Goal: Information Seeking & Learning: Learn about a topic

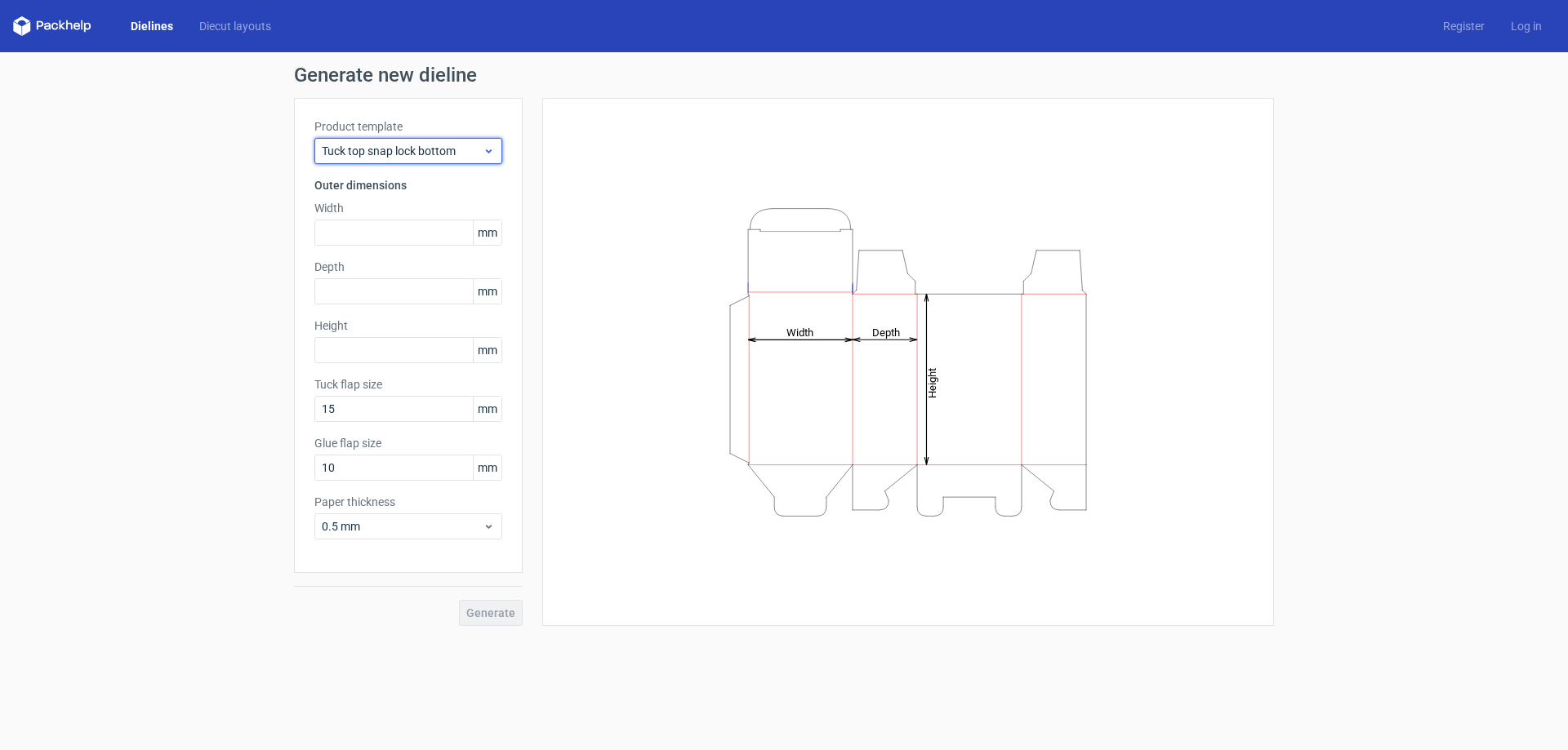
click at [470, 144] on span "Tuck top snap lock bottom" at bounding box center [402, 151] width 161 height 16
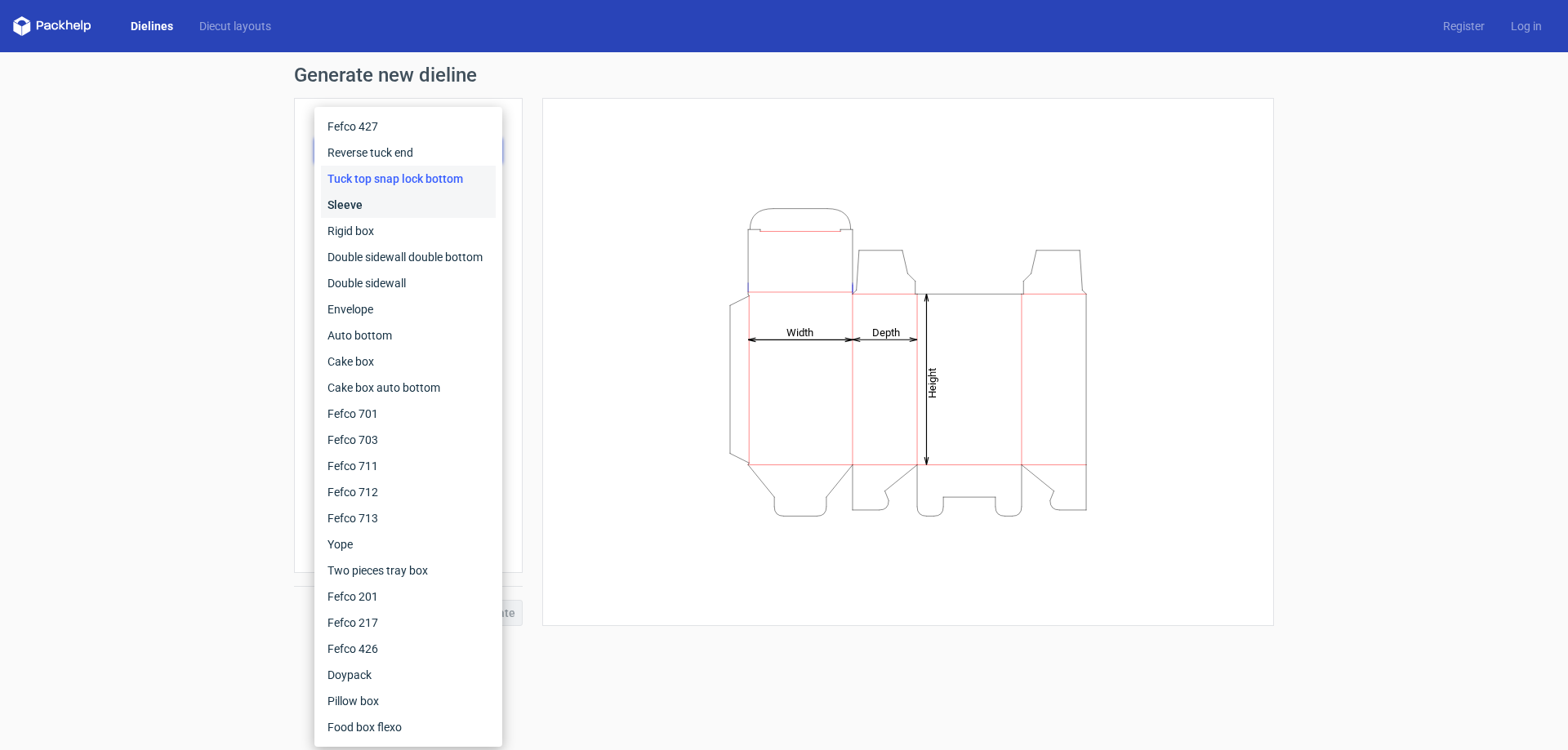
click at [345, 207] on div "Sleeve" at bounding box center [408, 205] width 174 height 26
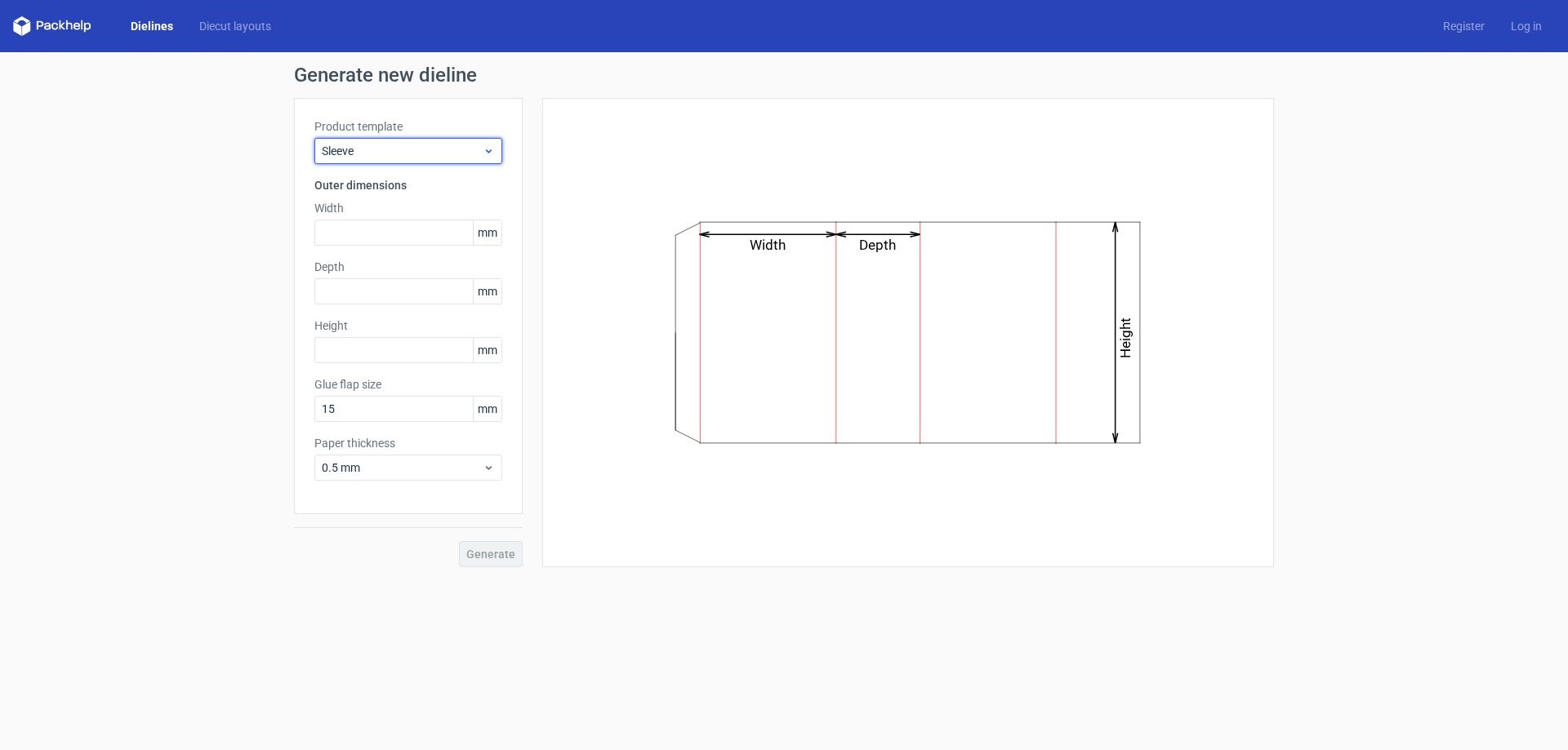
click at [405, 142] on div "Sleeve" at bounding box center [407, 151] width 187 height 26
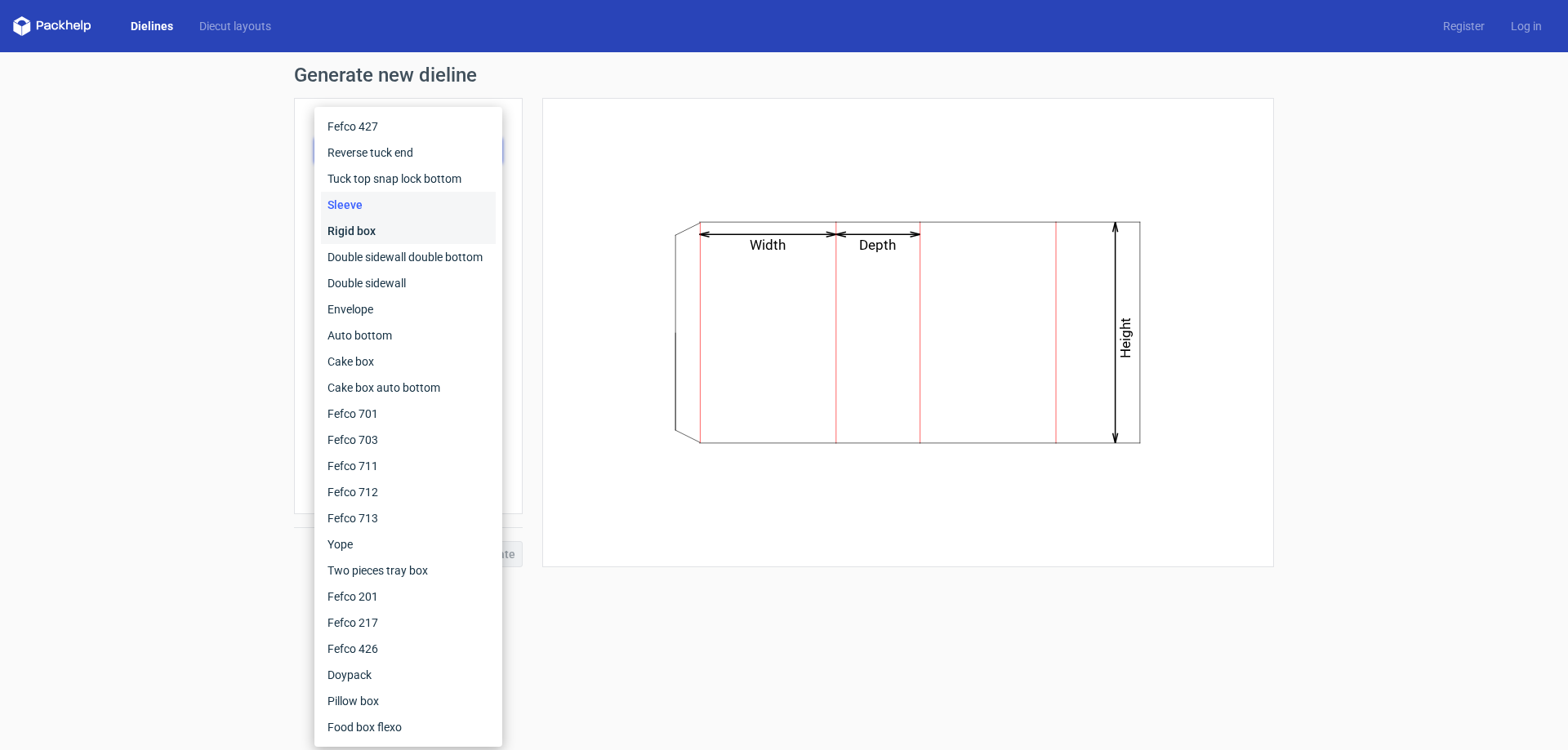
click at [369, 228] on div "Rigid box" at bounding box center [408, 231] width 174 height 26
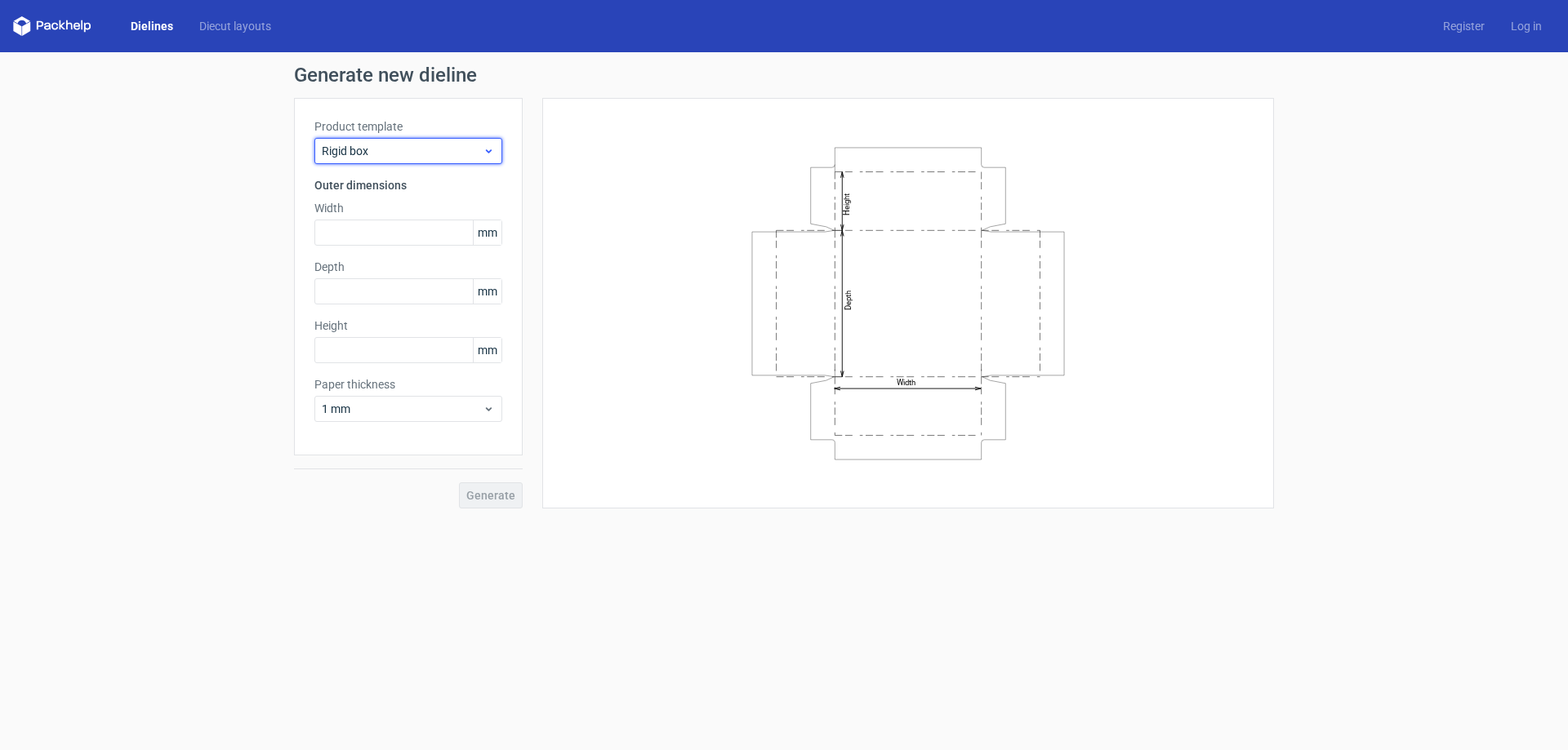
click at [415, 157] on span "Rigid box" at bounding box center [402, 151] width 161 height 16
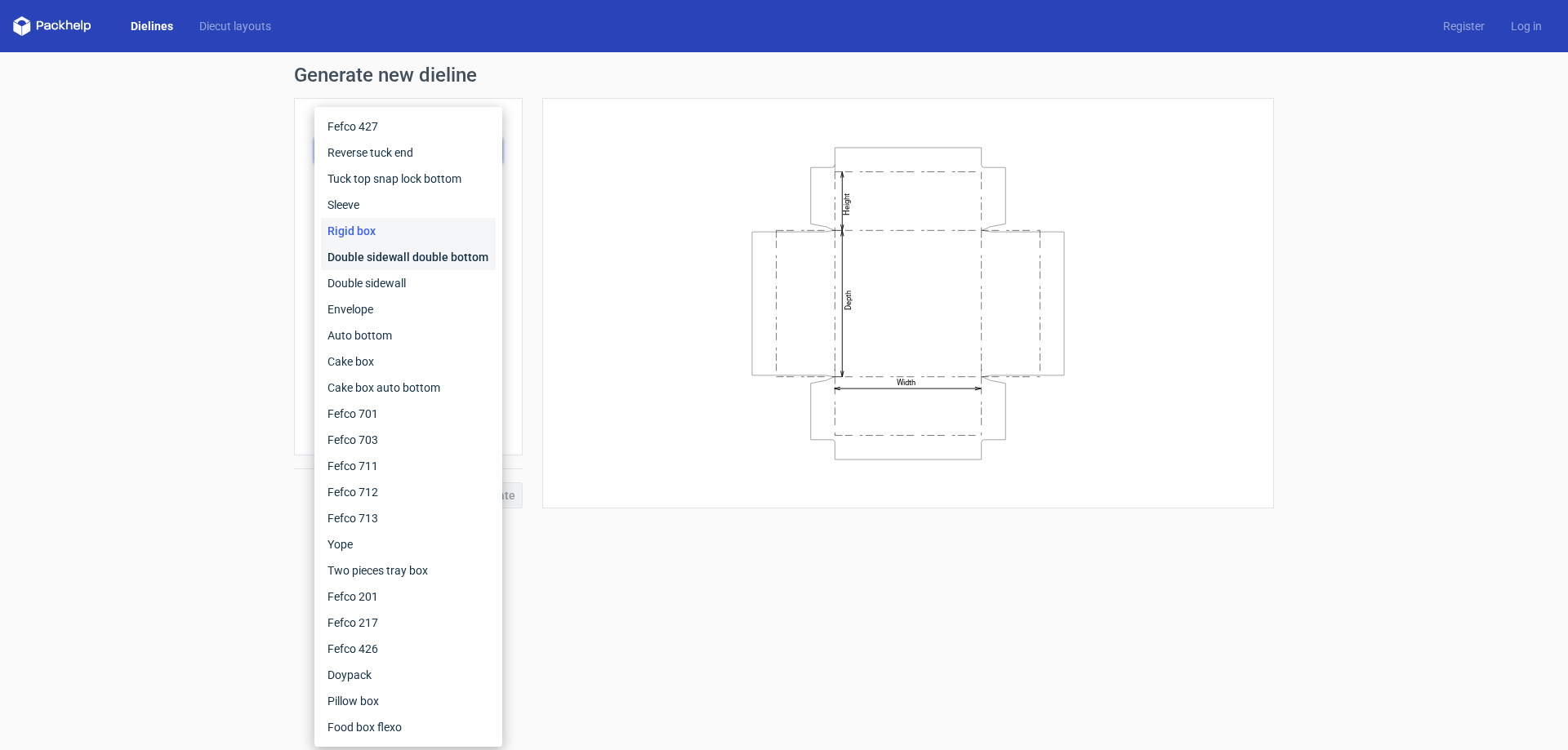
click at [404, 252] on div "Double sidewall double bottom" at bounding box center [408, 257] width 174 height 26
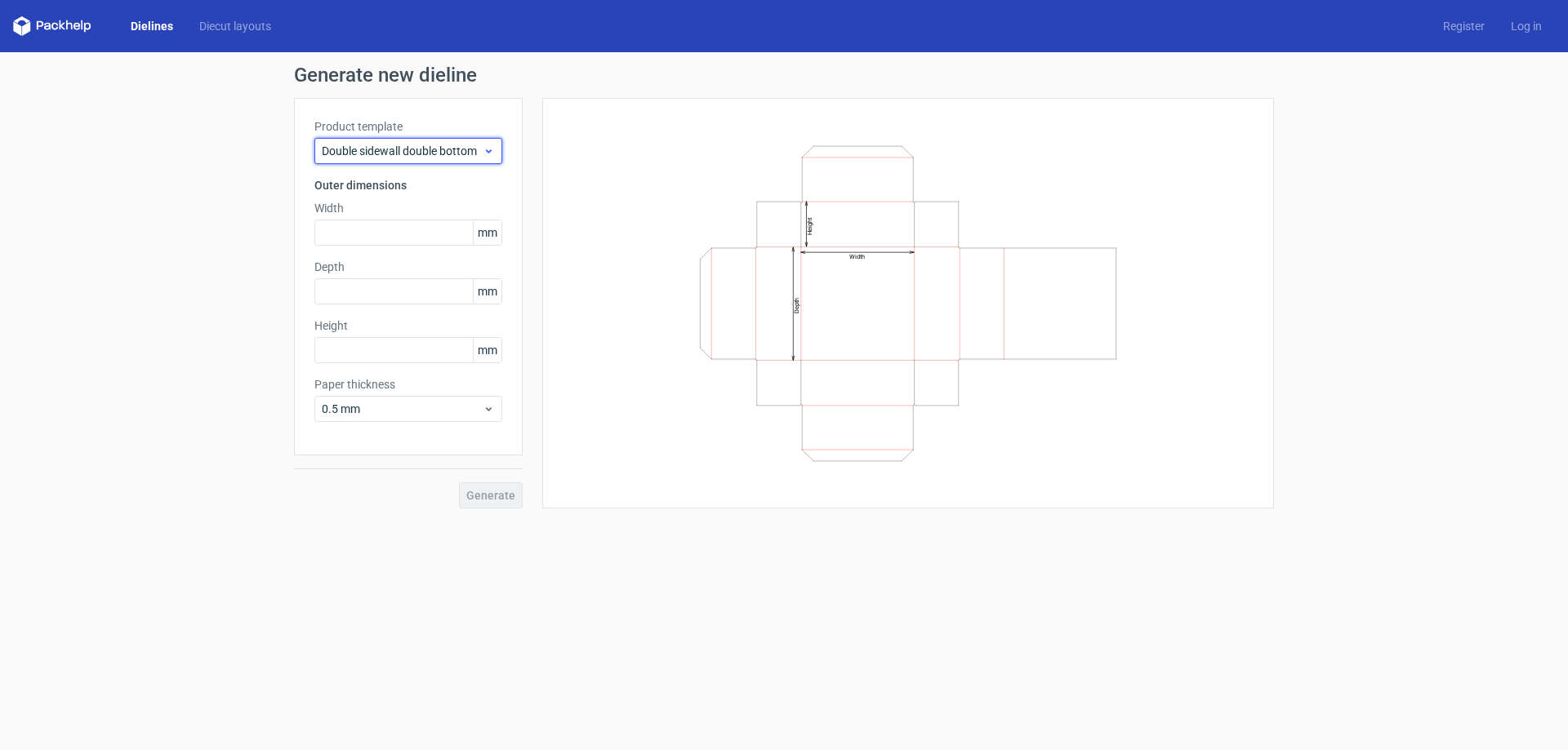
click at [445, 157] on span "Double sidewall double bottom" at bounding box center [402, 151] width 161 height 16
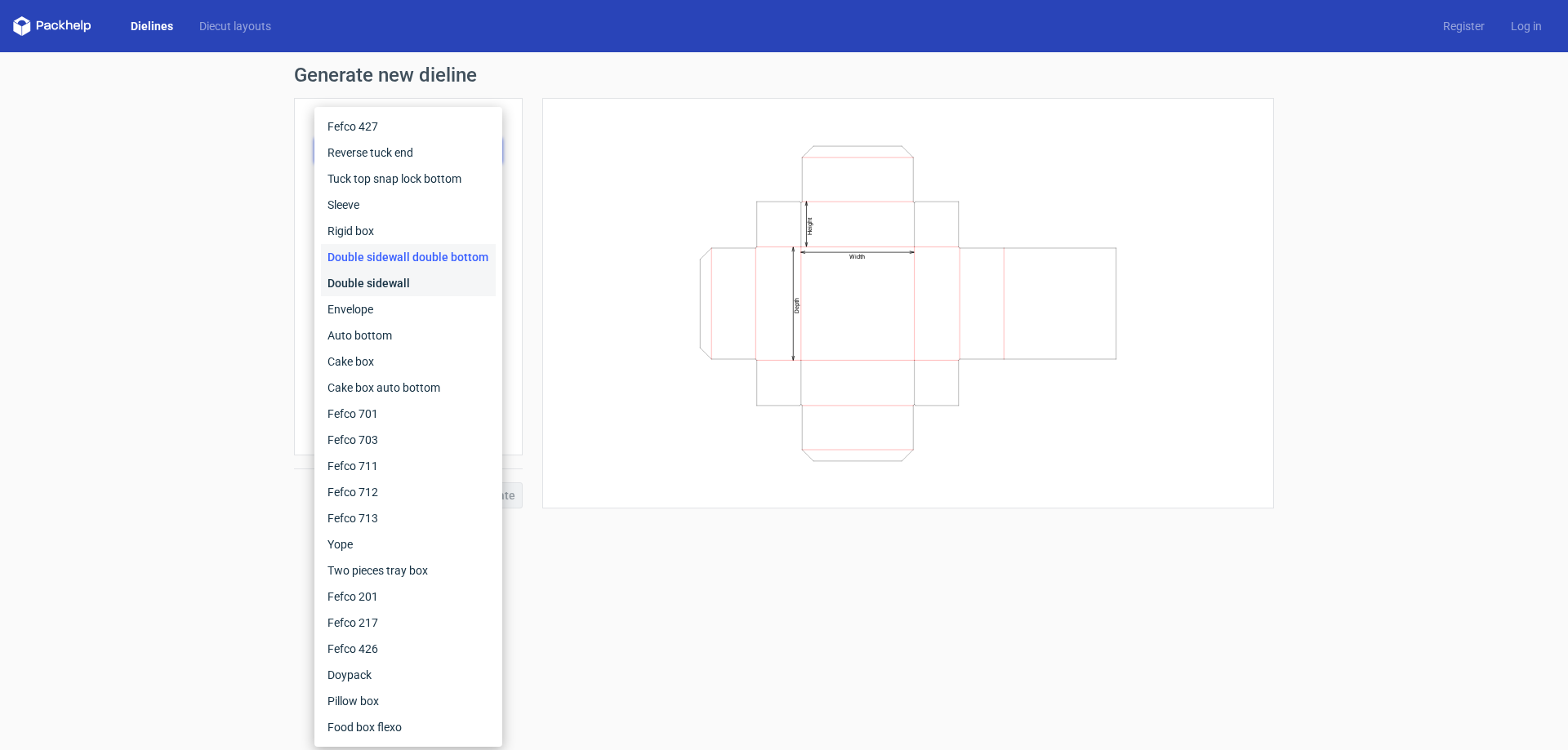
click at [410, 276] on div "Double sidewall" at bounding box center [408, 283] width 174 height 26
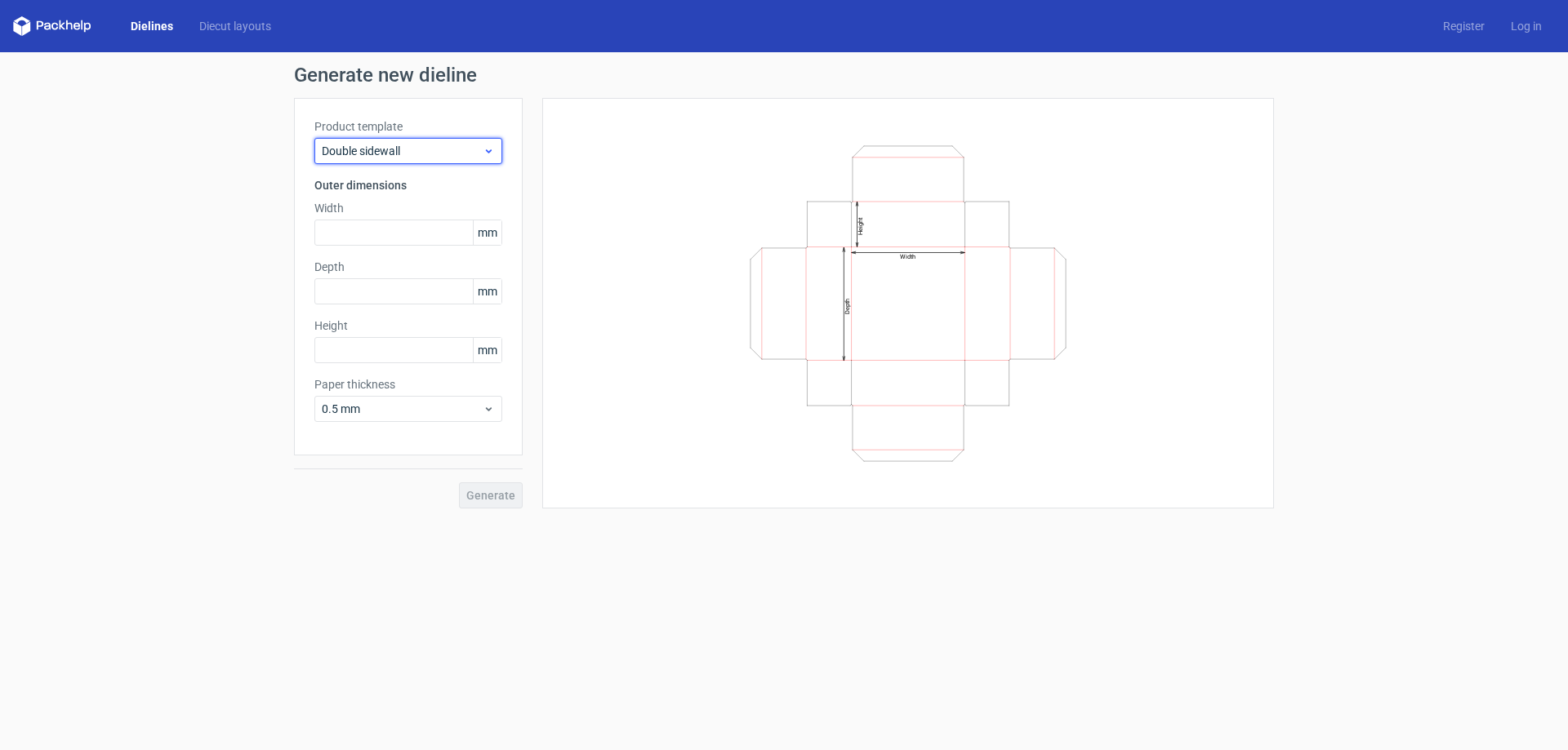
click at [431, 157] on span "Double sidewall" at bounding box center [402, 151] width 161 height 16
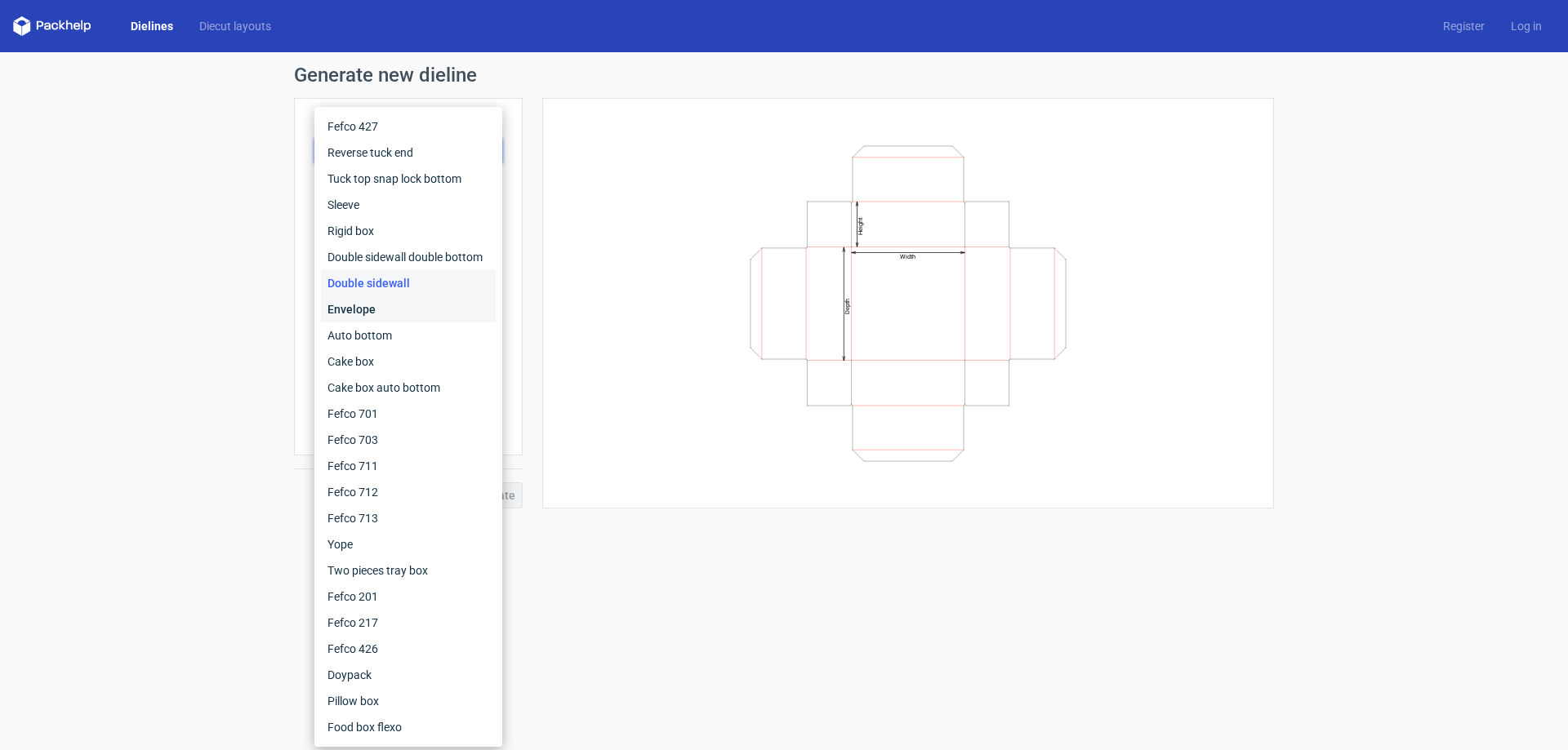
click at [369, 312] on div "Envelope" at bounding box center [408, 309] width 174 height 26
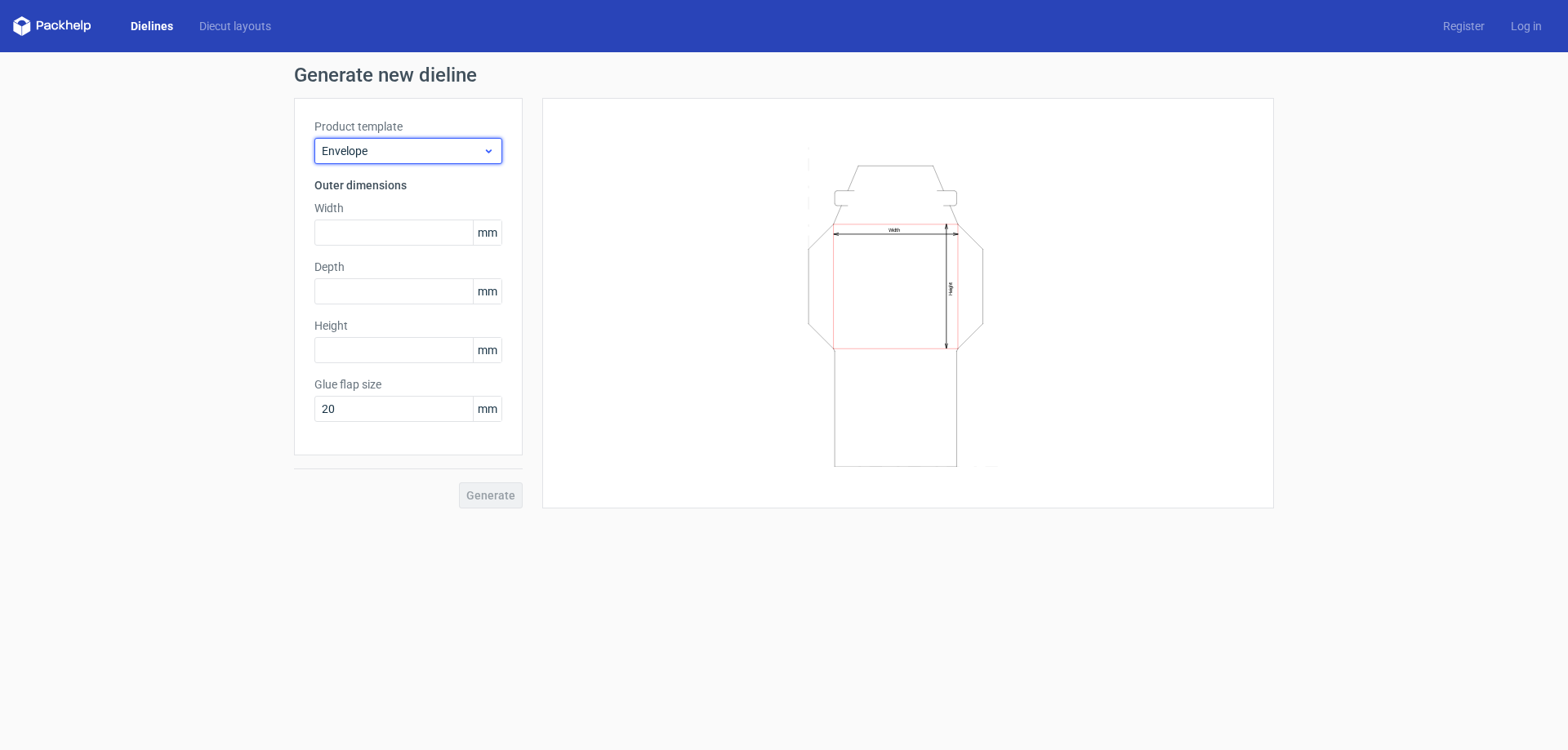
click at [409, 161] on div "Envelope" at bounding box center [407, 151] width 187 height 26
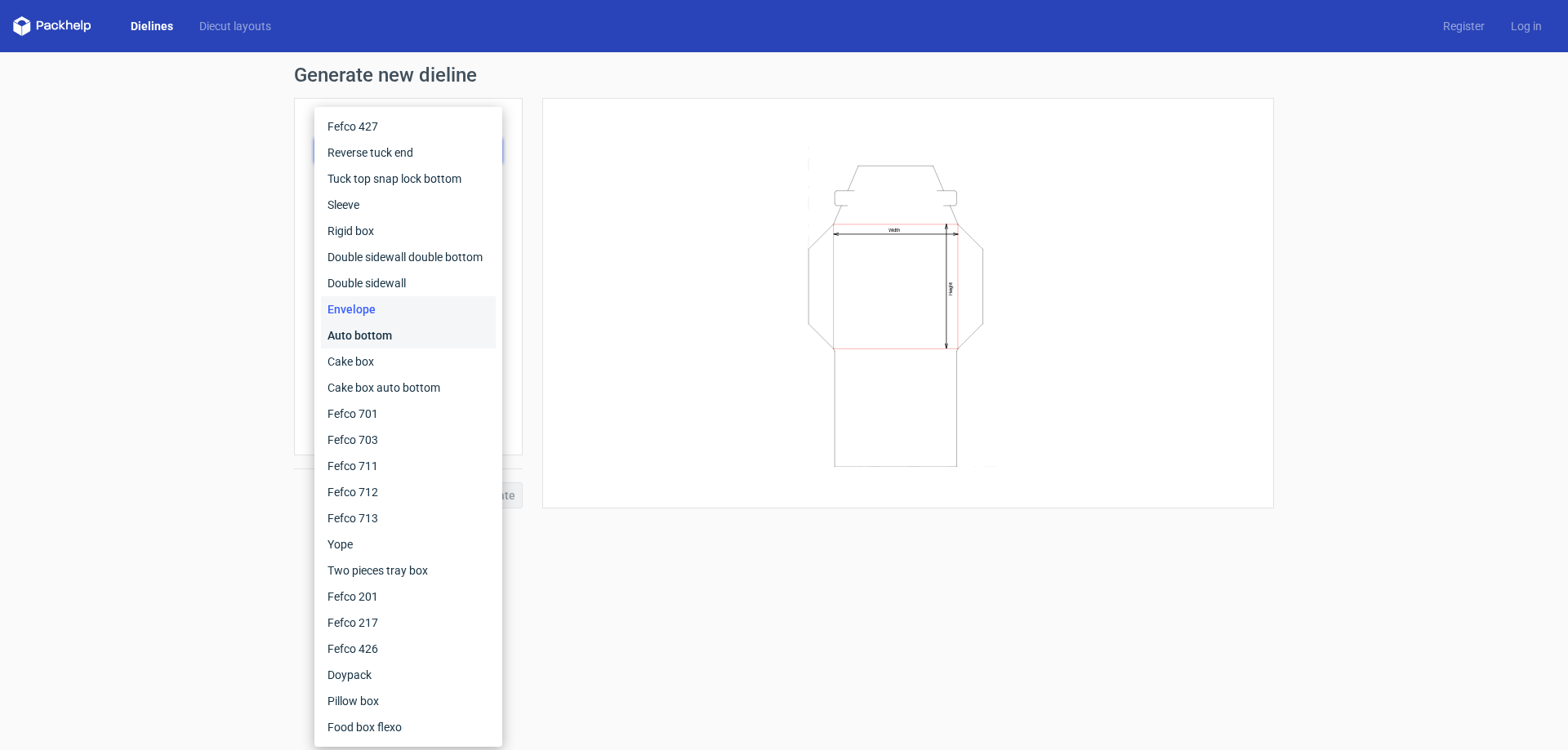
click at [359, 331] on div "Auto bottom" at bounding box center [408, 335] width 174 height 26
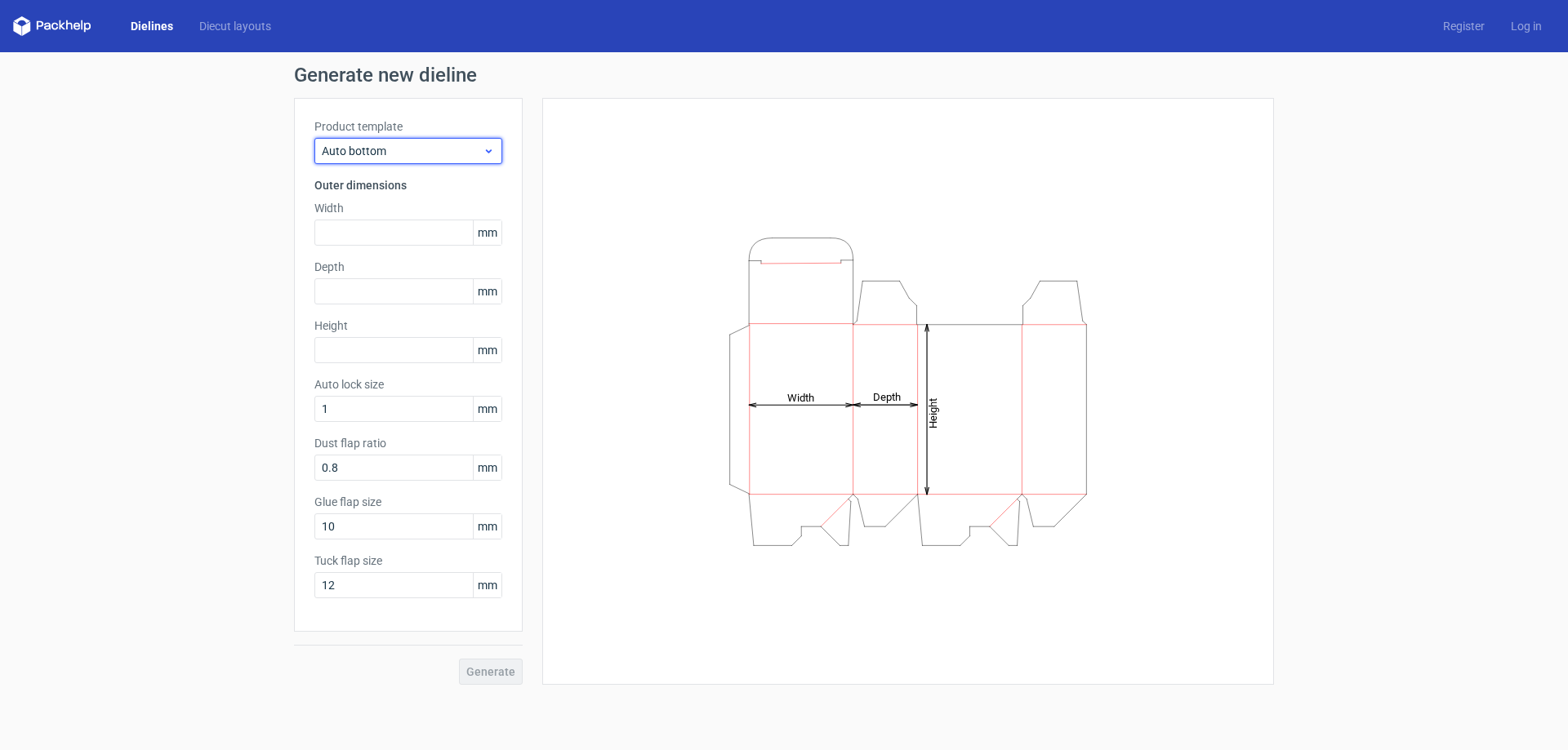
click at [424, 151] on span "Auto bottom" at bounding box center [402, 151] width 161 height 16
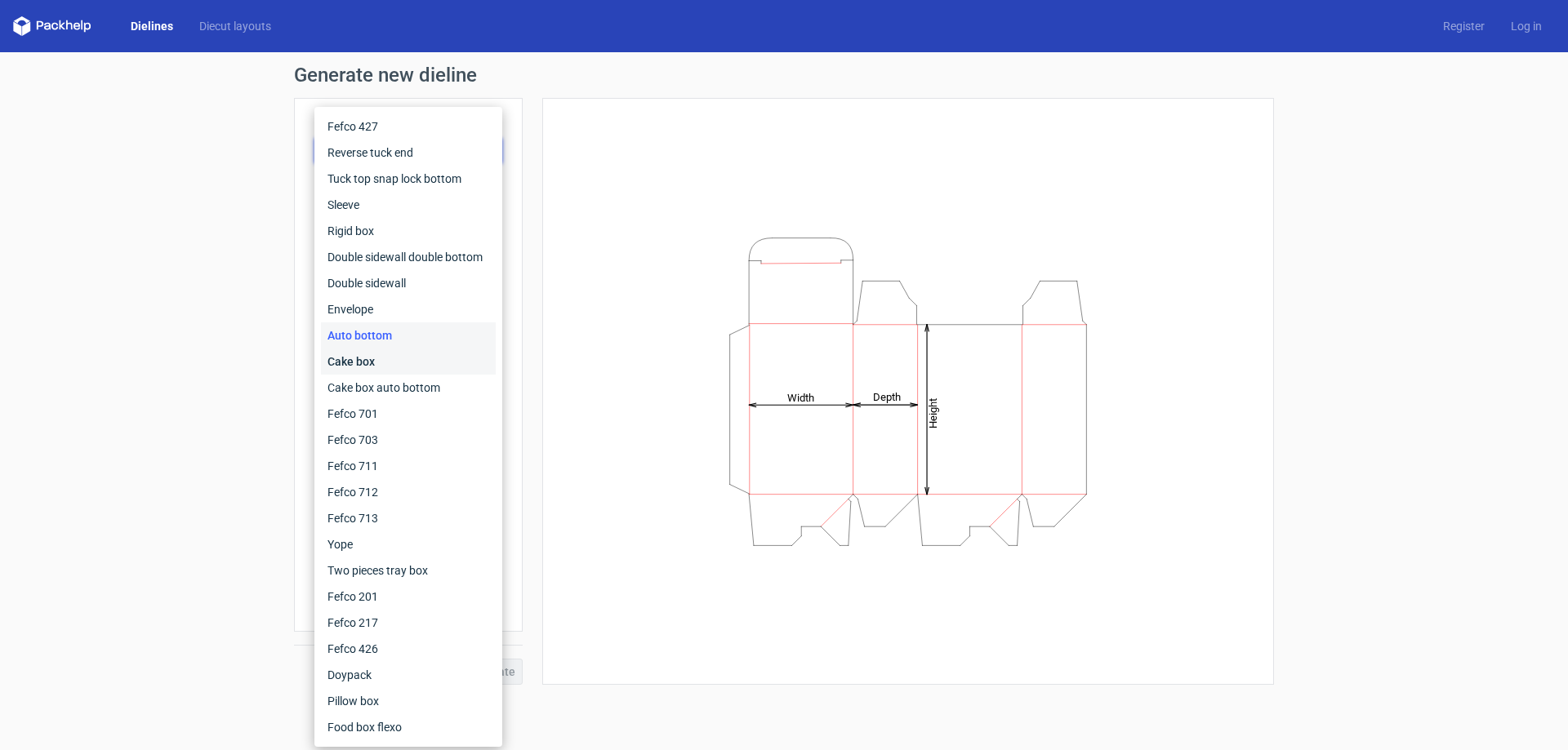
click at [362, 359] on div "Cake box" at bounding box center [408, 362] width 174 height 26
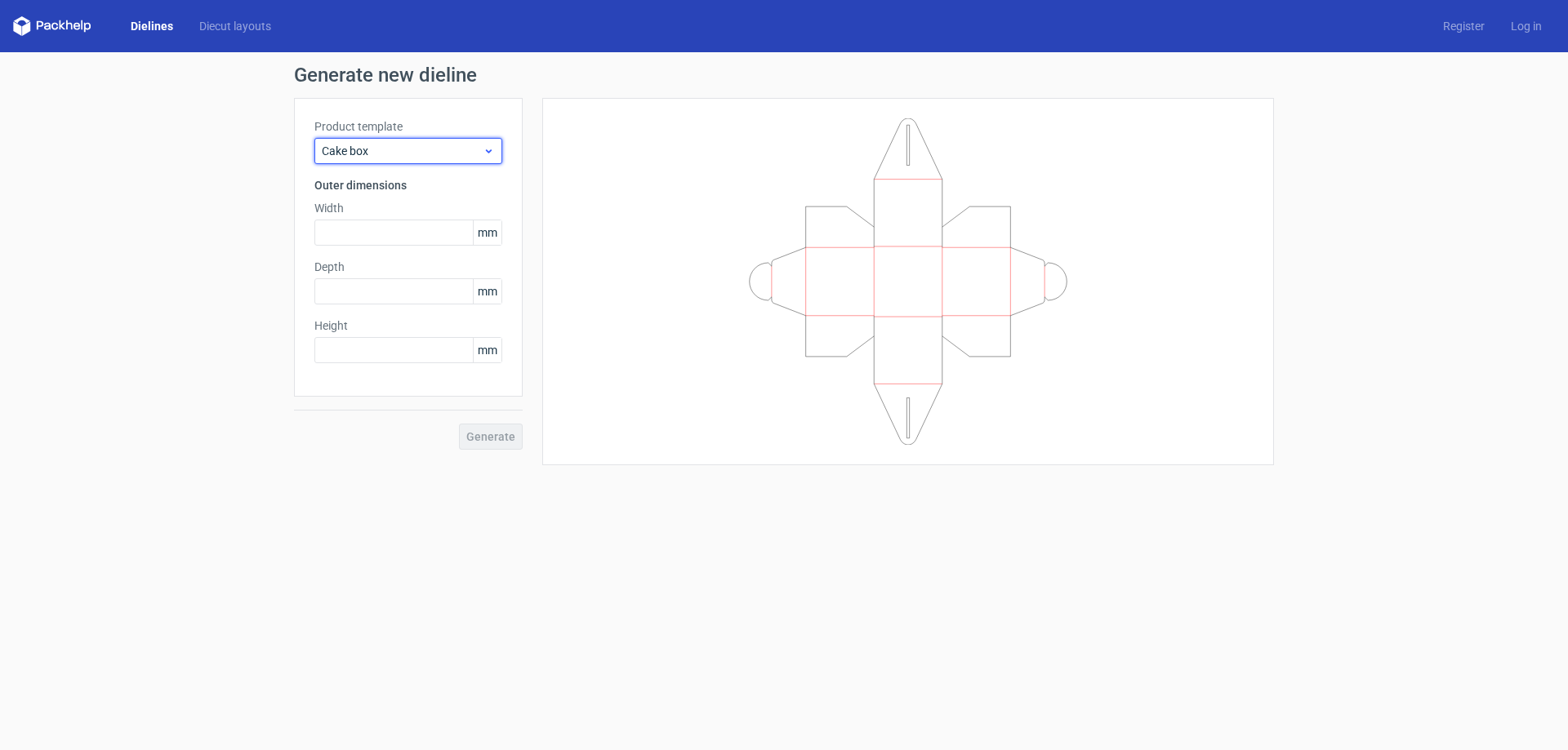
click at [433, 152] on span "Cake box" at bounding box center [402, 151] width 161 height 16
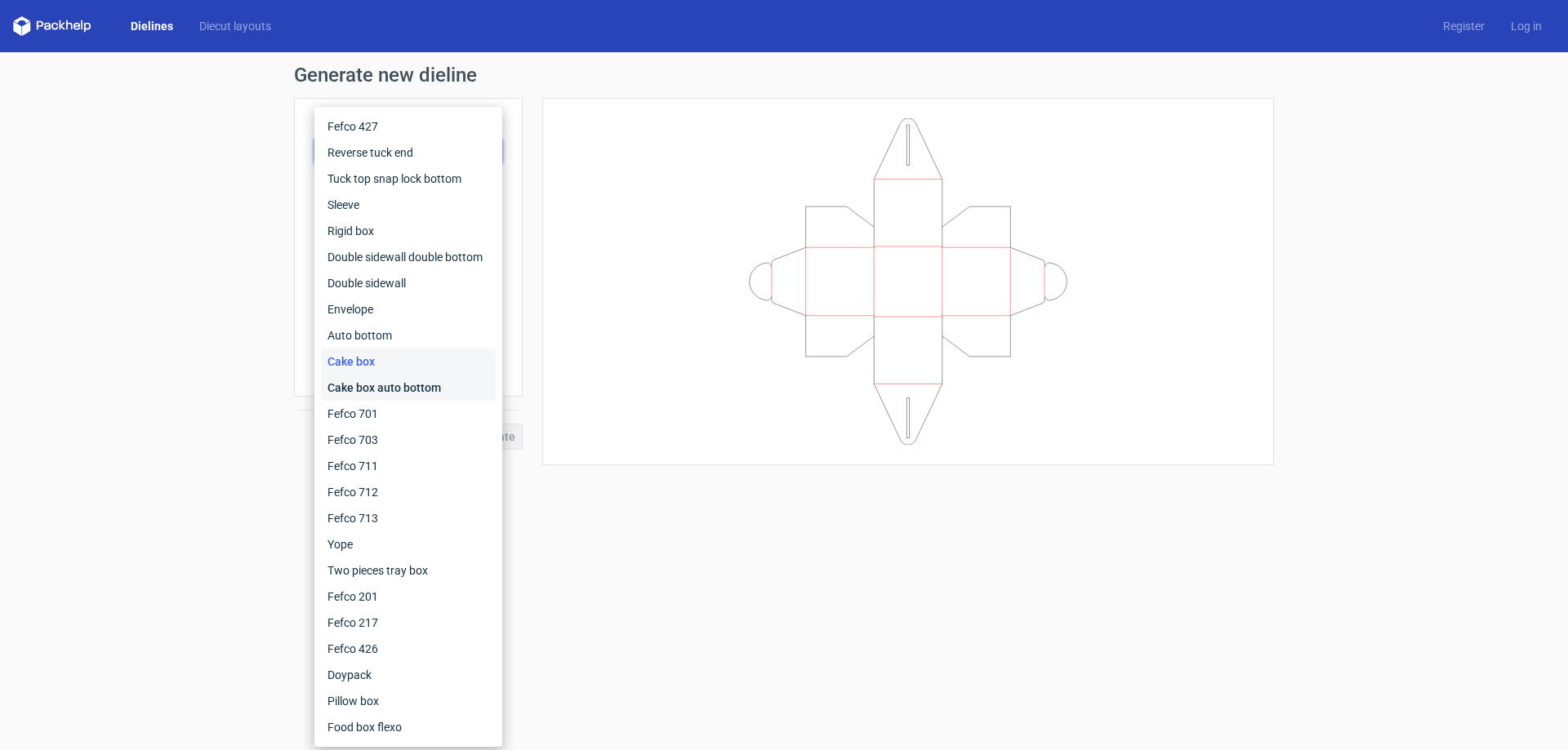
click at [363, 393] on div "Cake box auto bottom" at bounding box center [408, 387] width 174 height 26
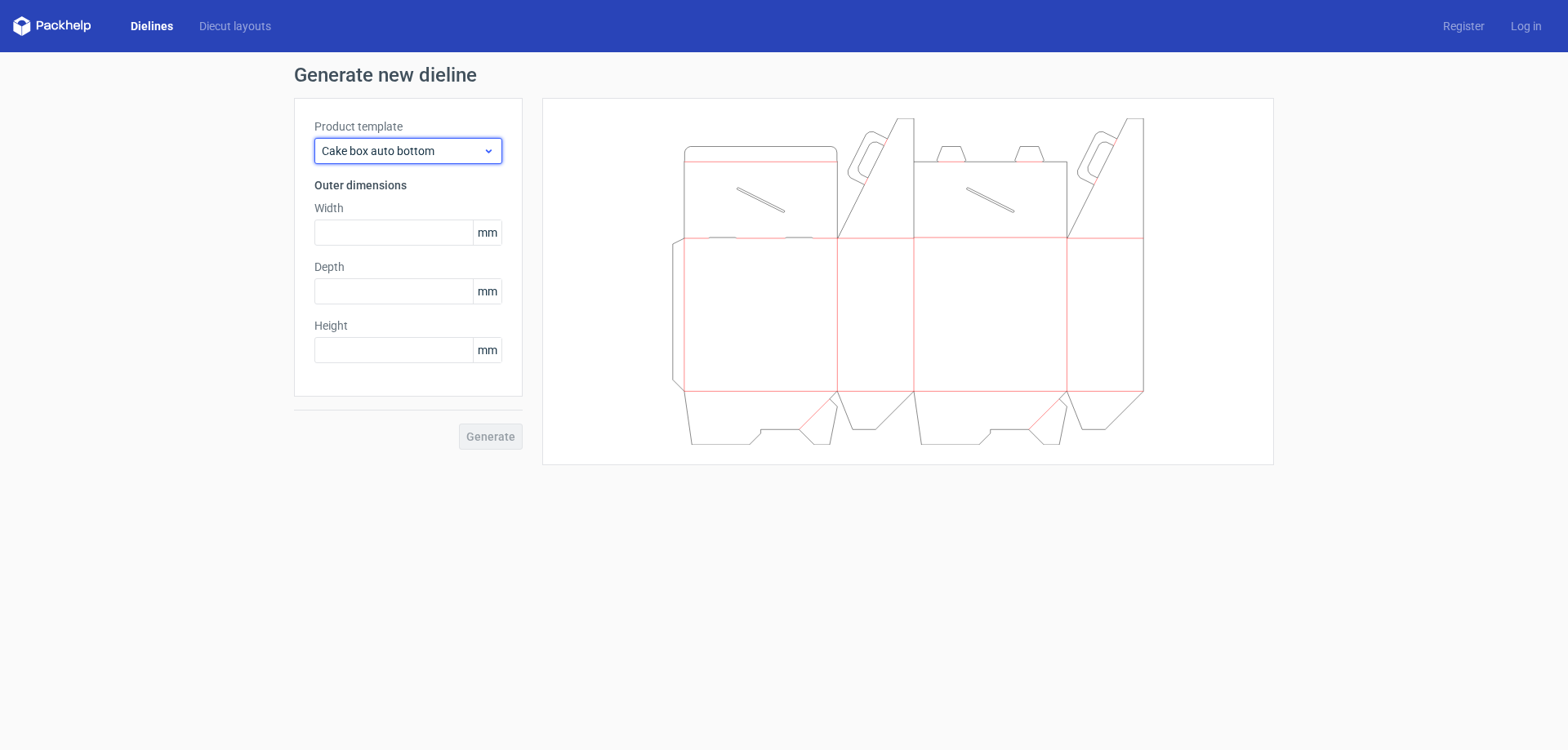
click at [445, 144] on span "Cake box auto bottom" at bounding box center [402, 151] width 161 height 16
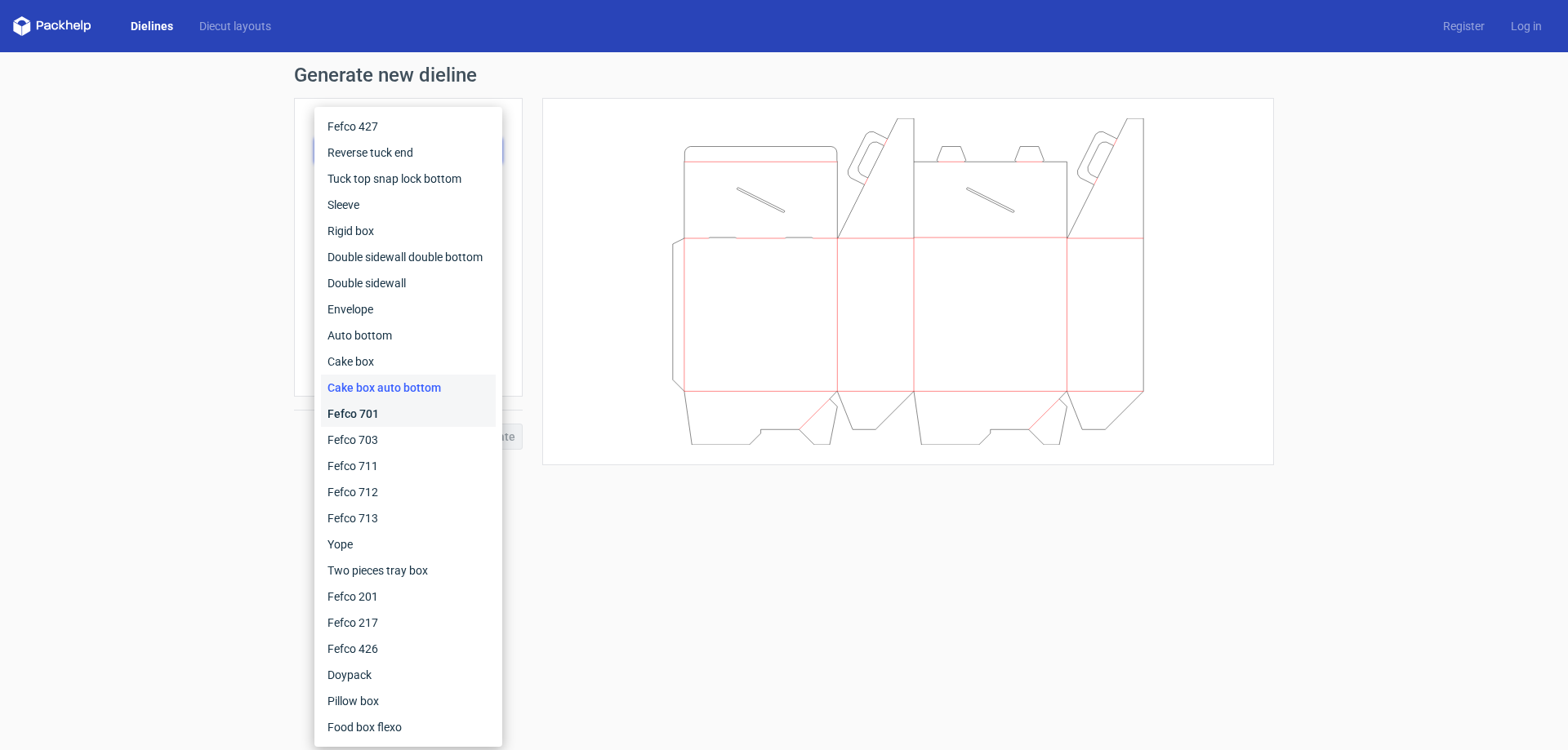
click at [365, 409] on div "Fefco 701" at bounding box center [408, 414] width 174 height 26
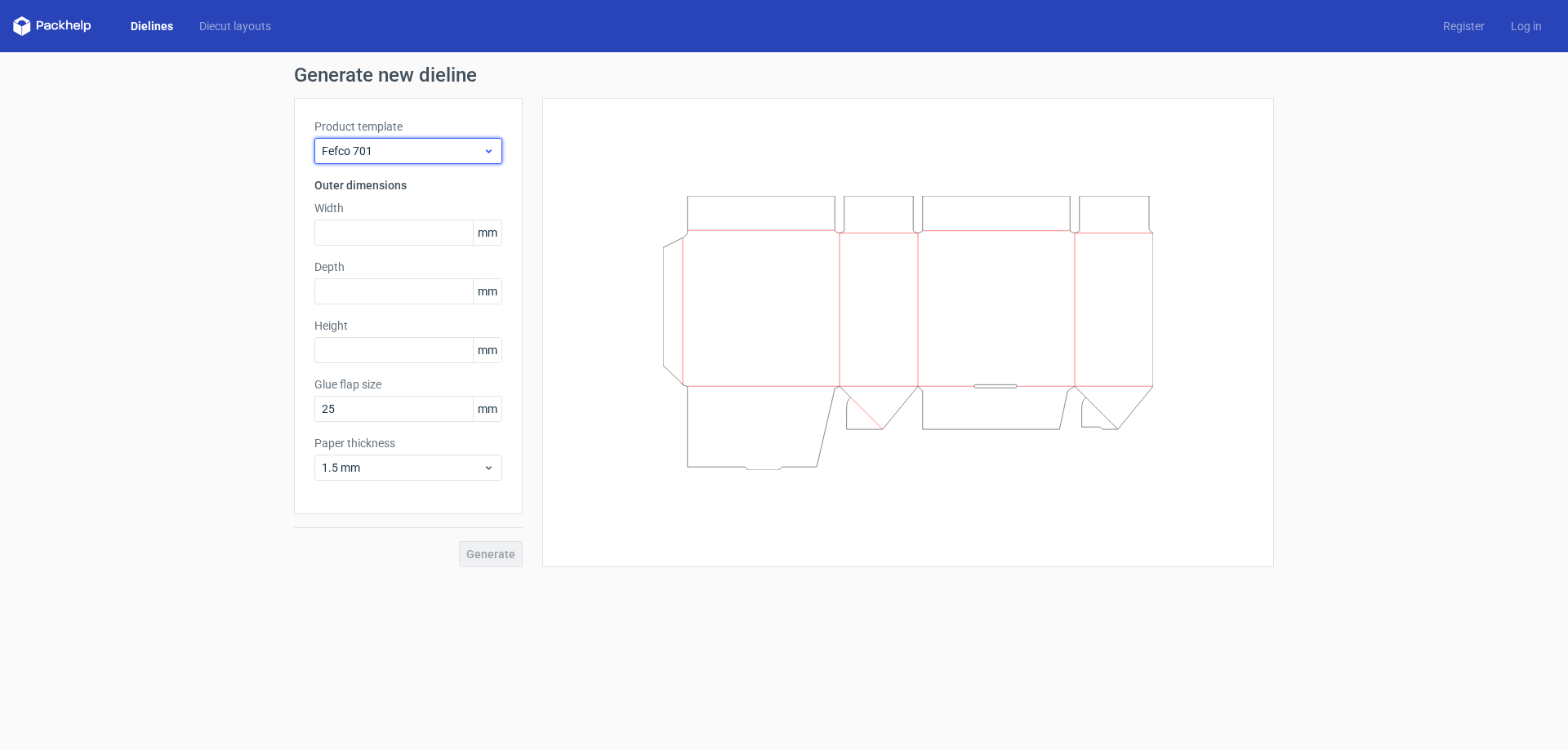
click at [480, 154] on span "Fefco 701" at bounding box center [402, 151] width 161 height 16
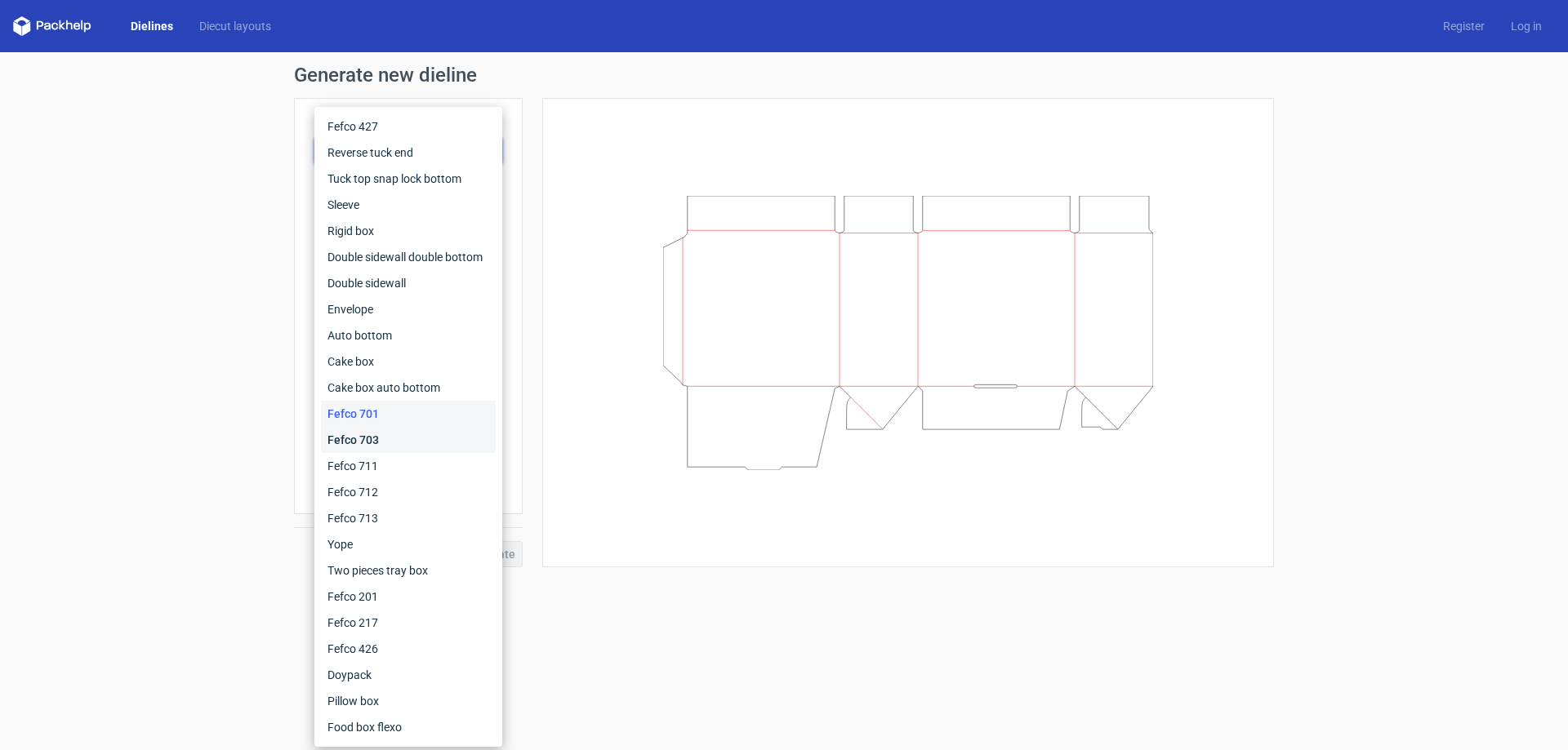
click at [366, 441] on div "Fefco 703" at bounding box center [408, 440] width 174 height 26
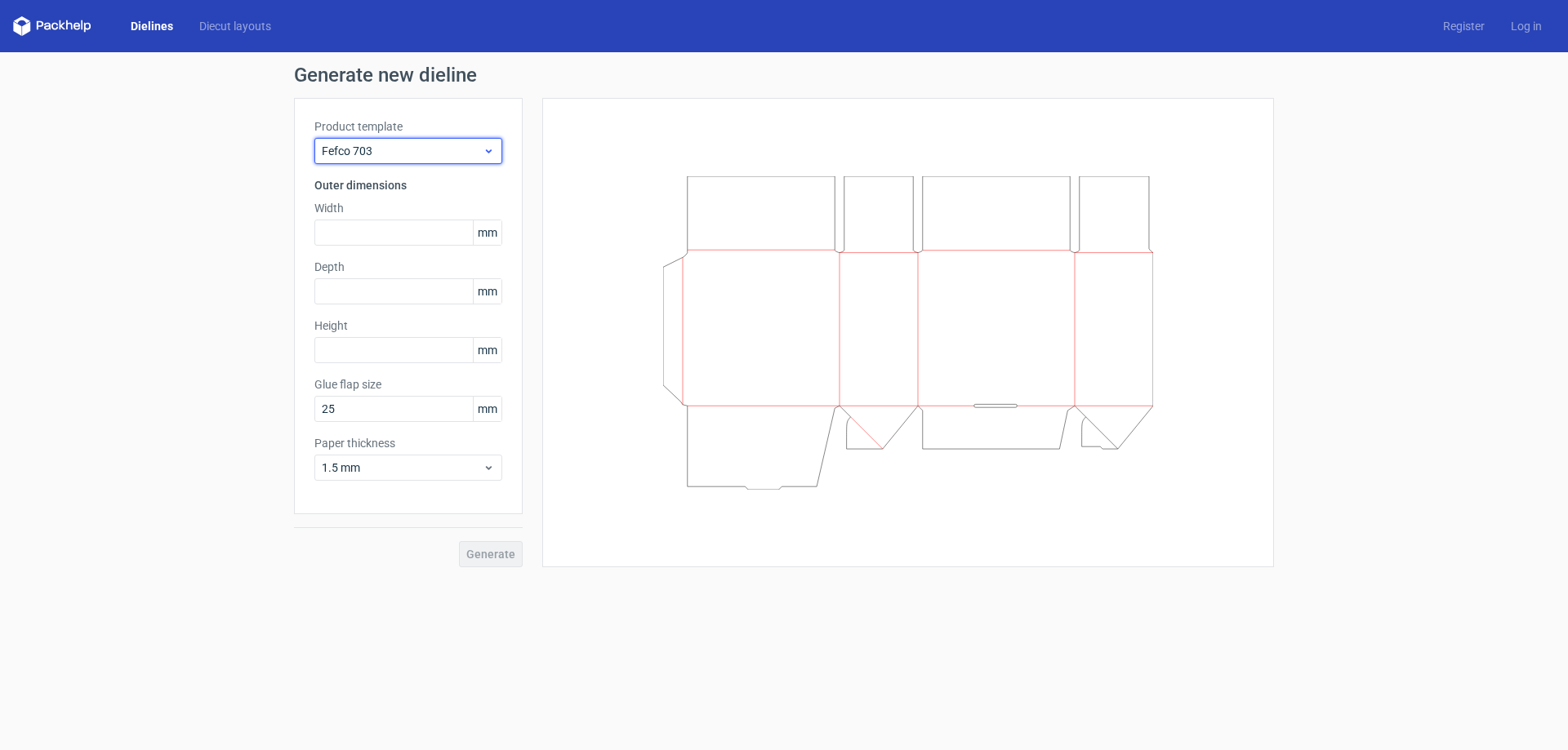
click at [477, 151] on span "Fefco 703" at bounding box center [402, 151] width 161 height 16
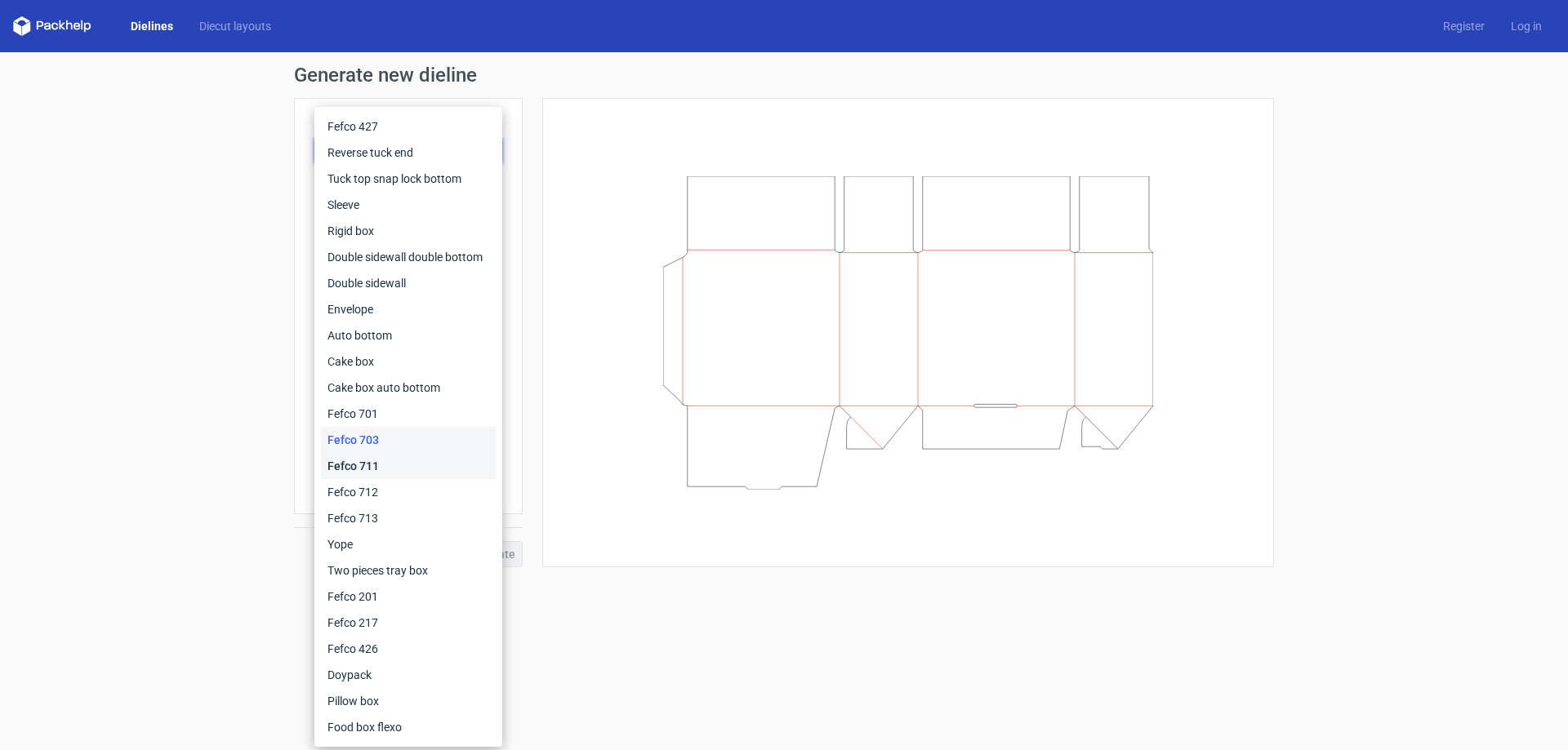
click at [370, 461] on div "Fefco 711" at bounding box center [408, 466] width 174 height 26
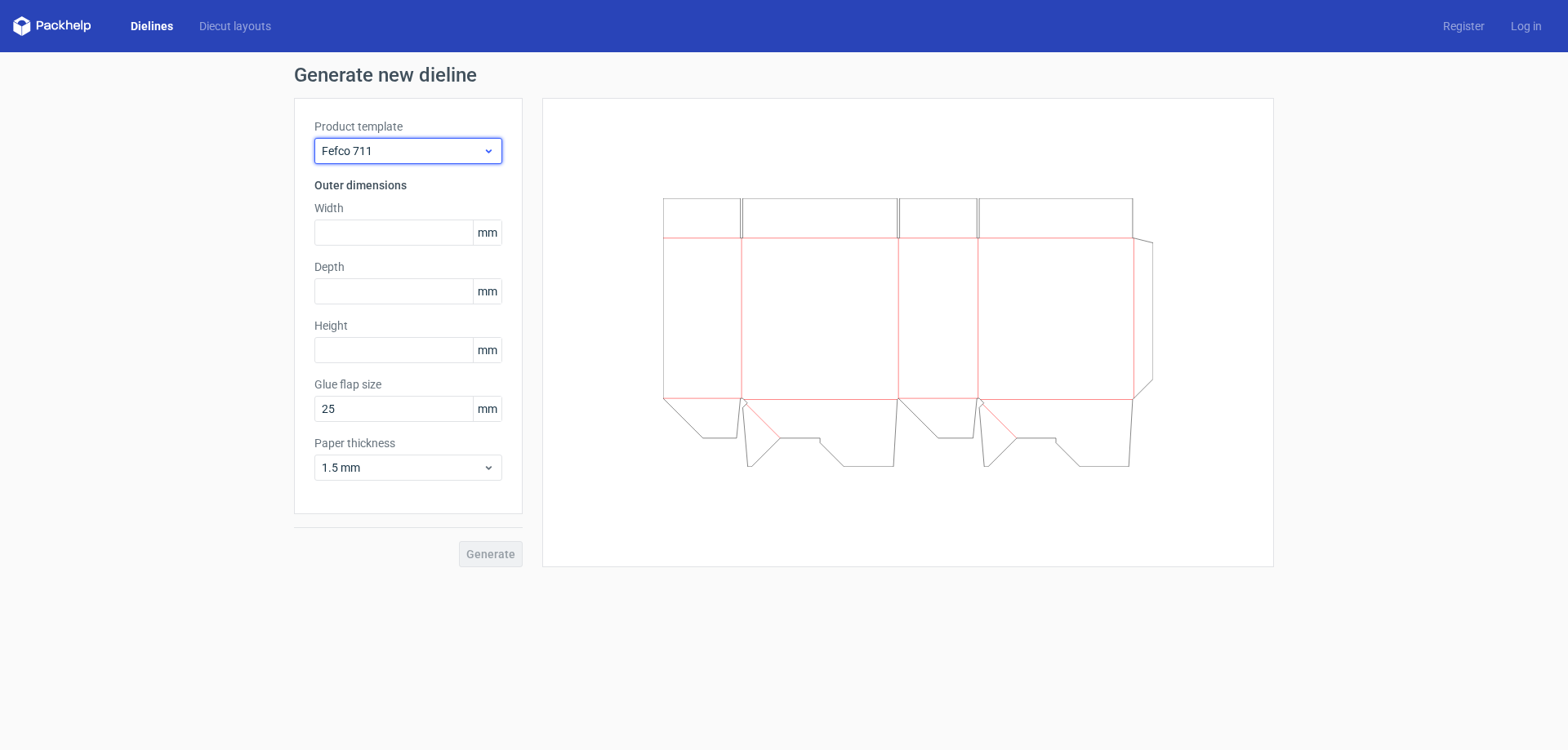
click at [483, 142] on div "Fefco 711" at bounding box center [407, 151] width 187 height 26
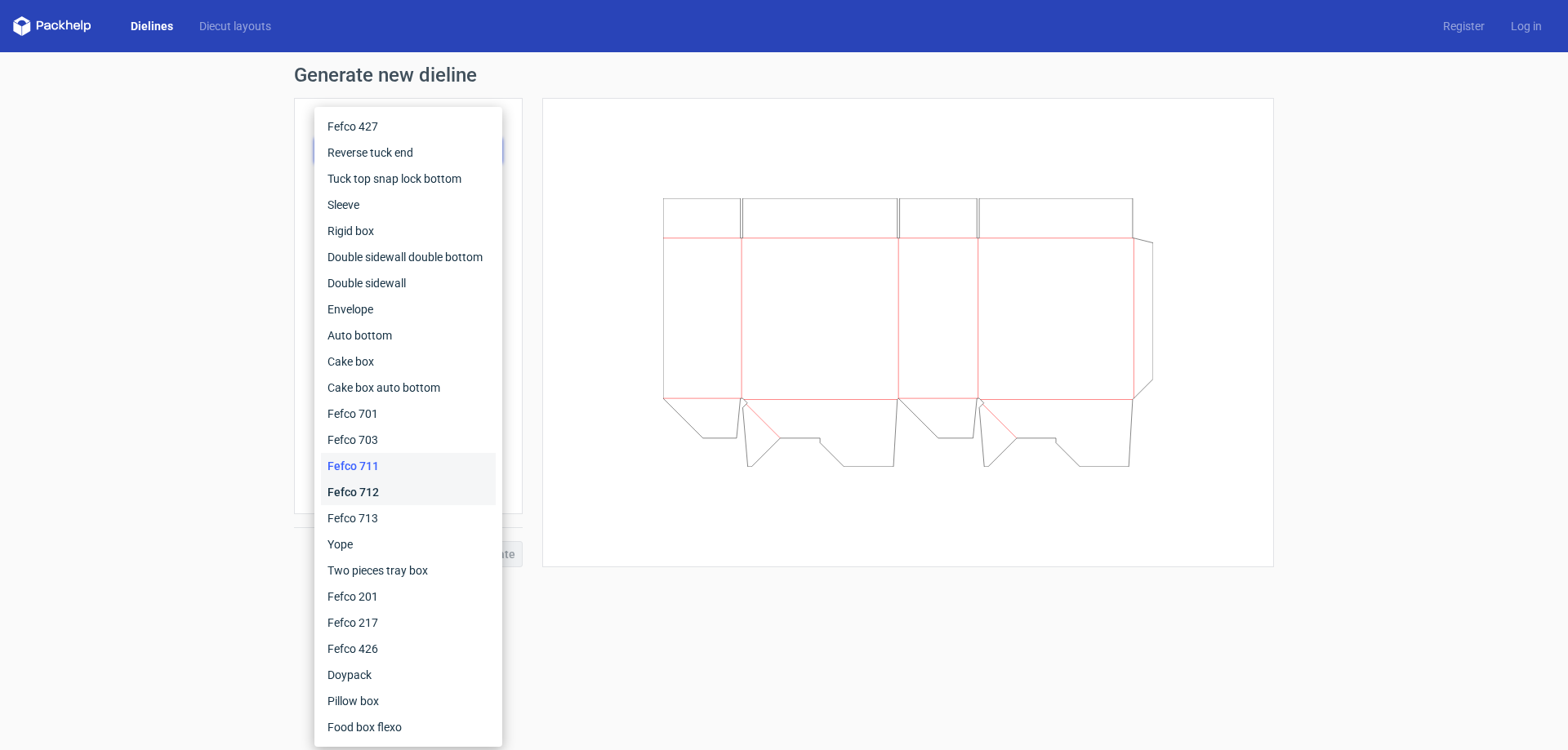
click at [360, 490] on div "Fefco 712" at bounding box center [408, 492] width 174 height 26
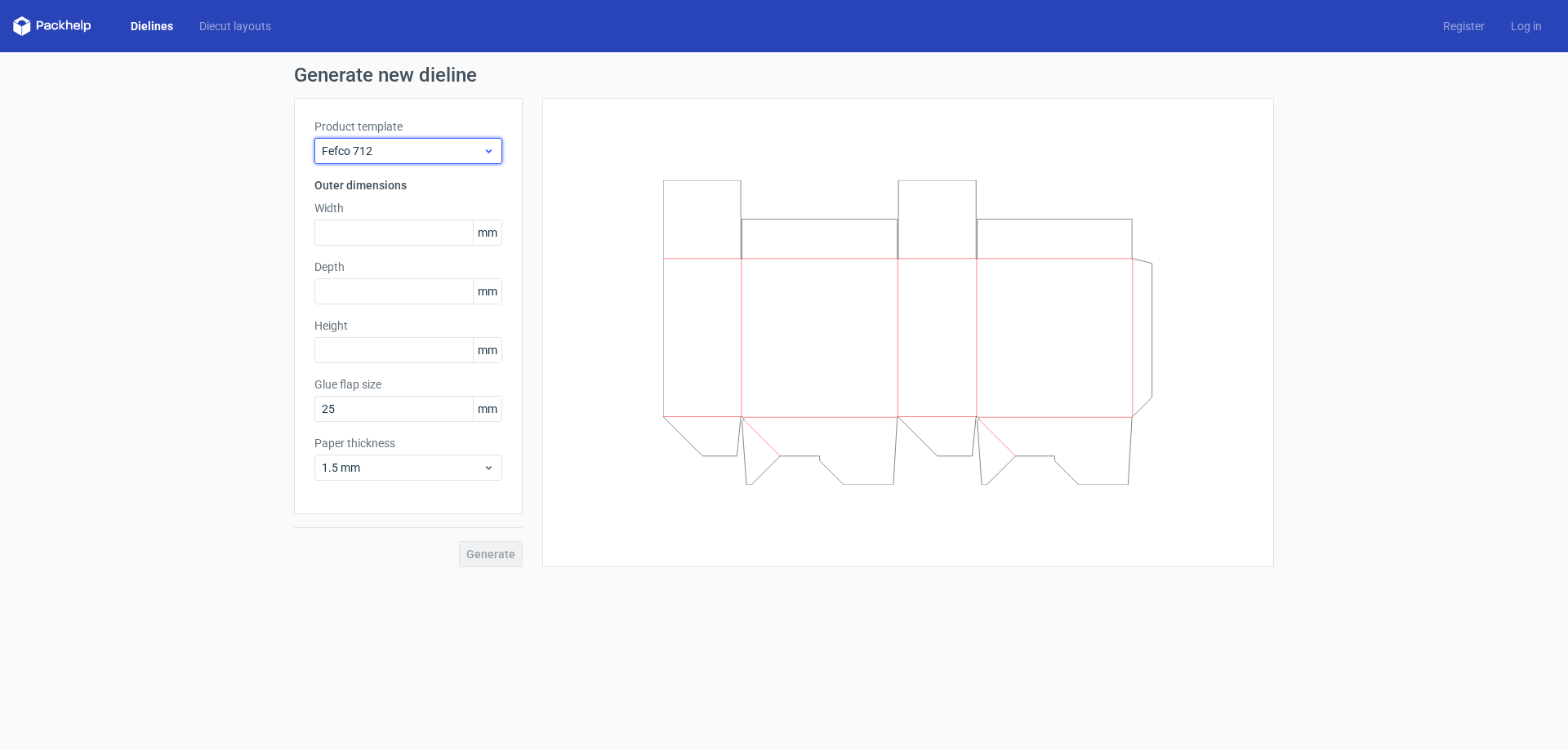
click at [466, 142] on div "Fefco 712" at bounding box center [407, 151] width 187 height 26
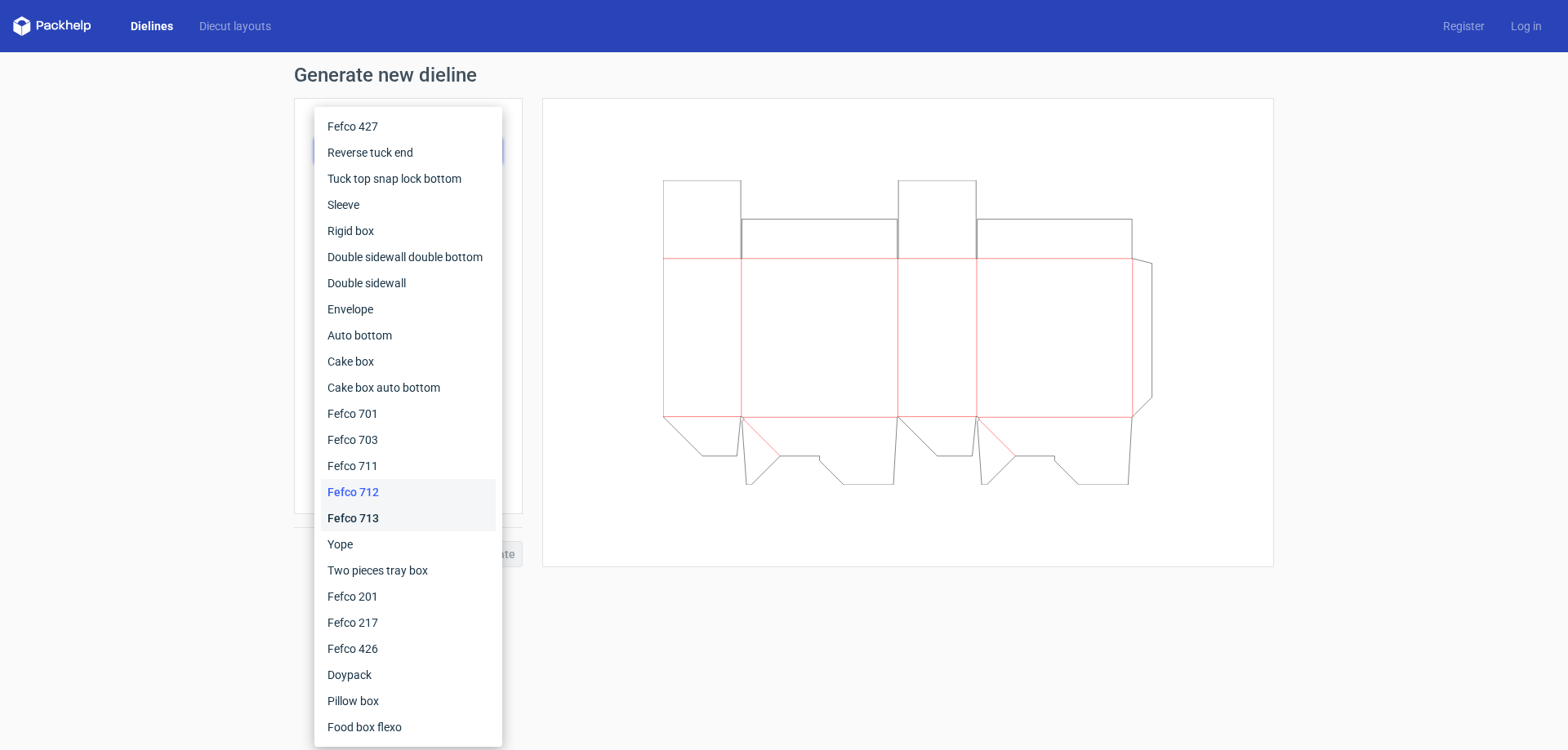
click at [365, 508] on div "Fefco 713" at bounding box center [408, 518] width 174 height 26
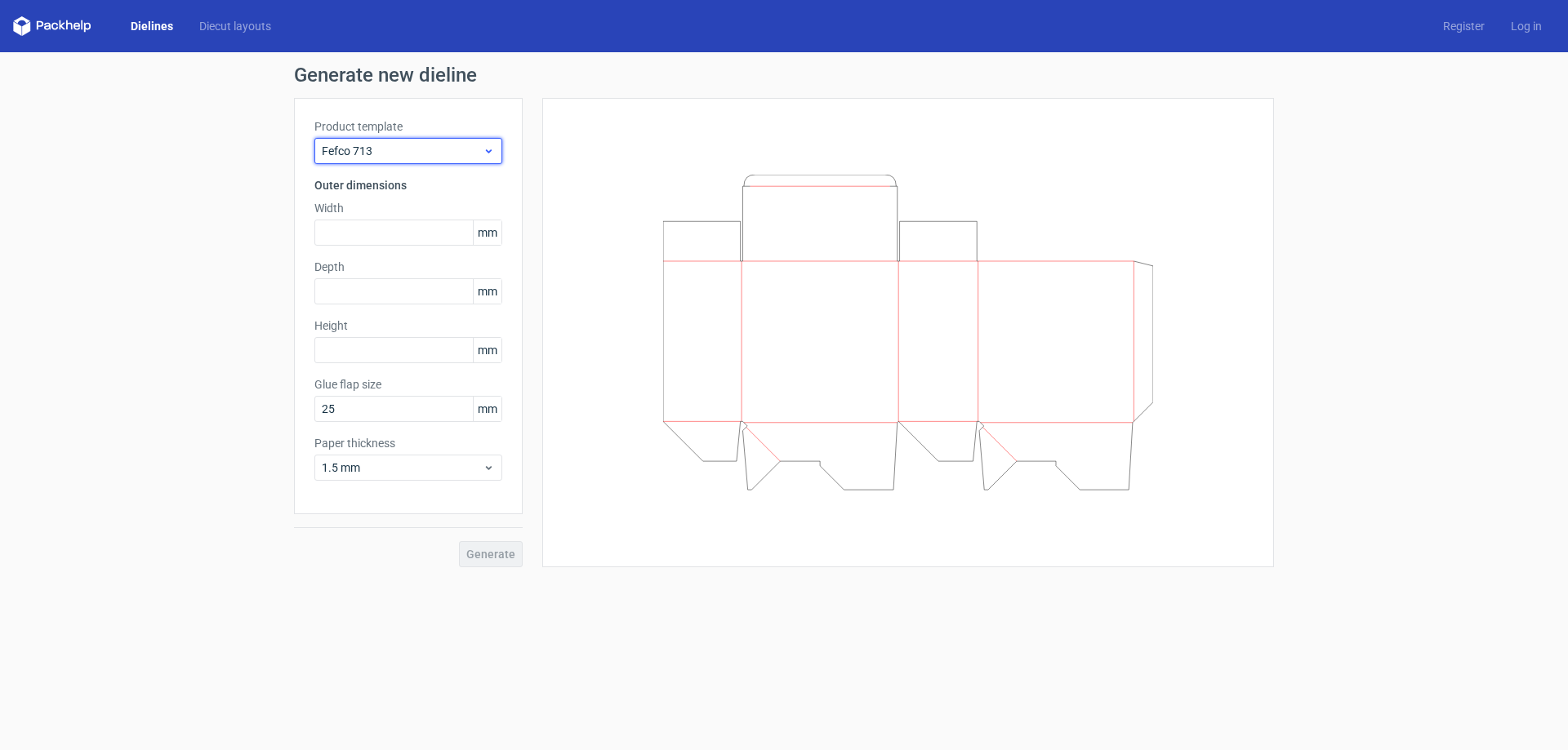
click at [476, 156] on span "Fefco 713" at bounding box center [402, 151] width 161 height 16
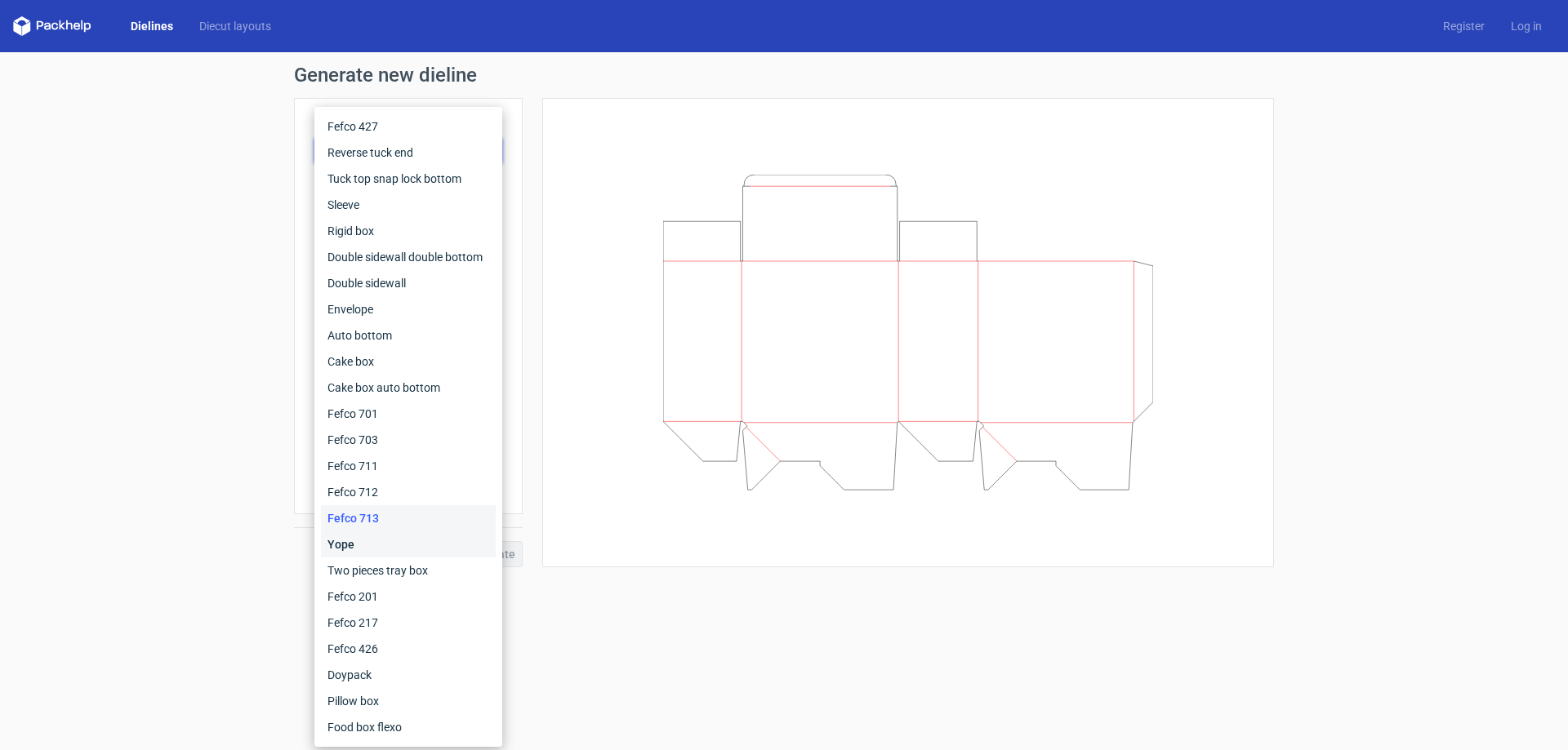
click at [329, 548] on div "Yope" at bounding box center [408, 544] width 174 height 26
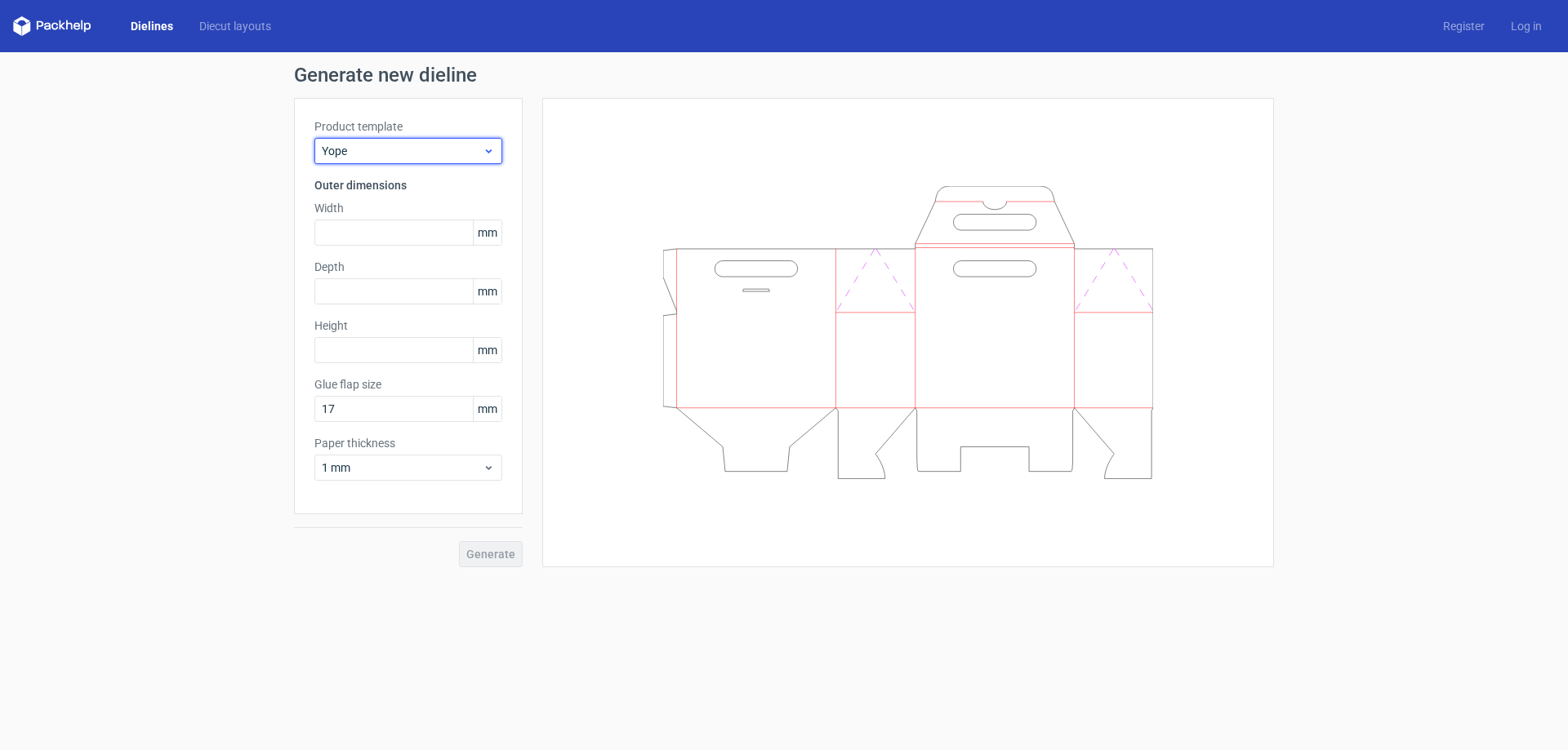
click at [478, 156] on span "Yope" at bounding box center [402, 151] width 161 height 16
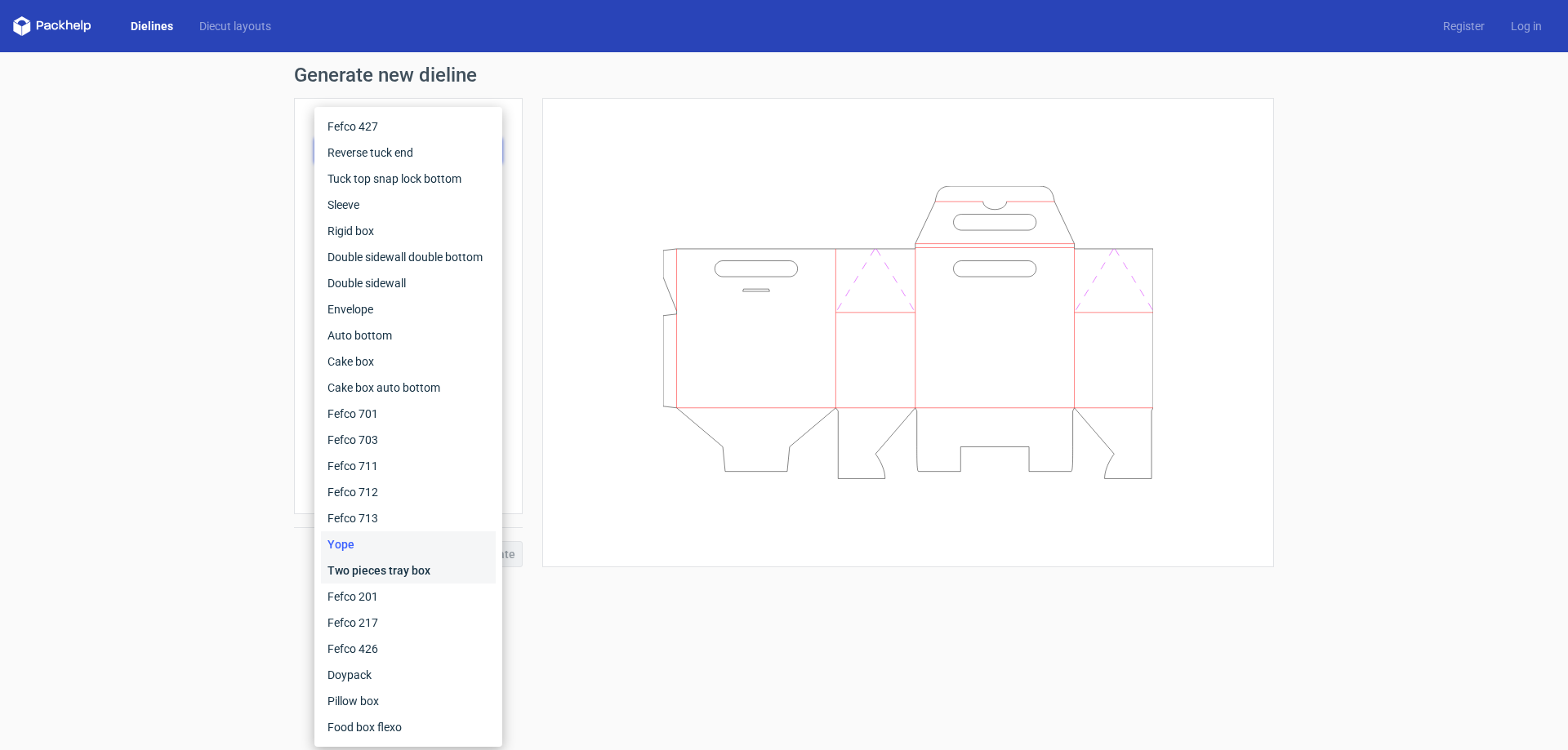
click at [363, 568] on div "Two pieces tray box" at bounding box center [408, 571] width 174 height 26
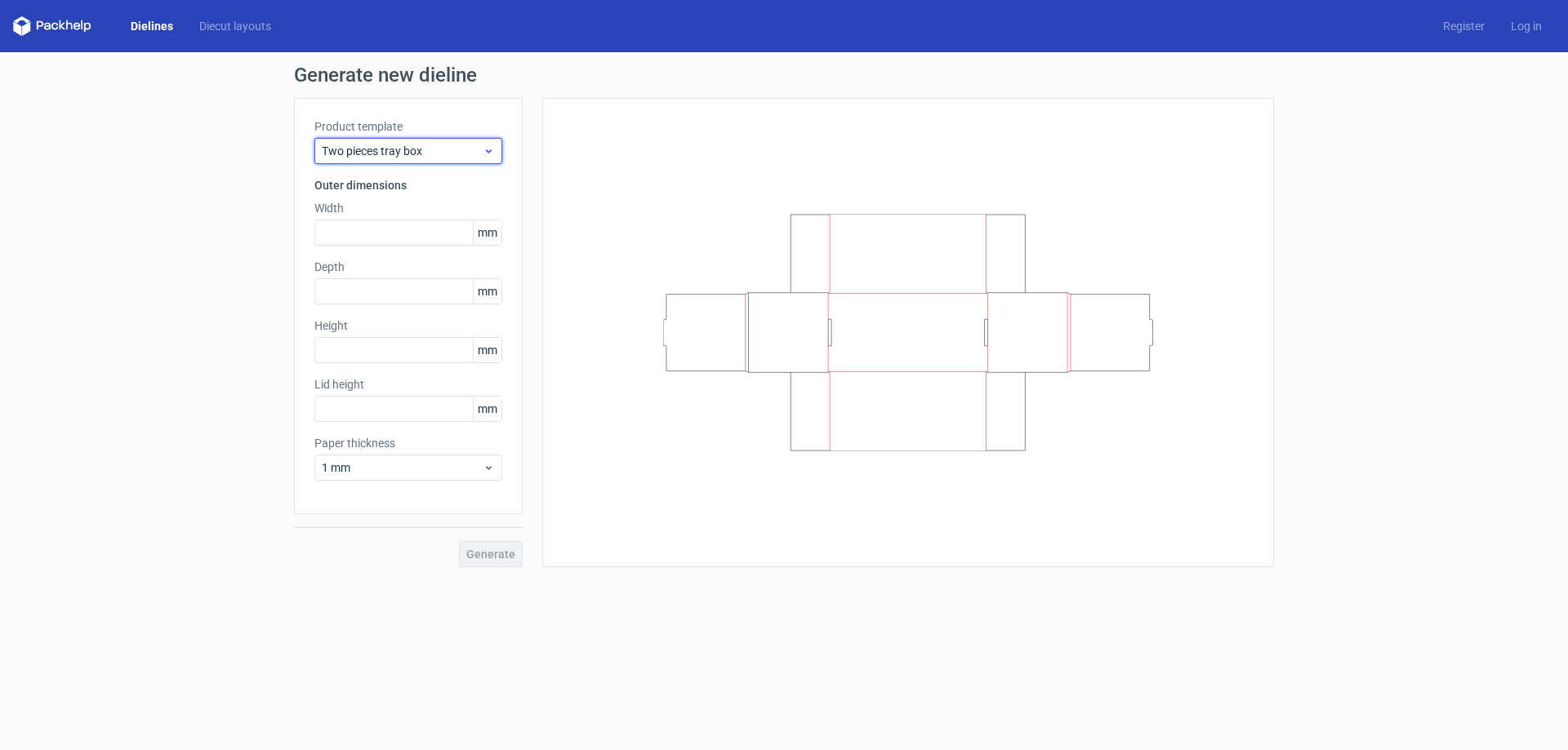
click at [490, 149] on icon at bounding box center [489, 151] width 12 height 13
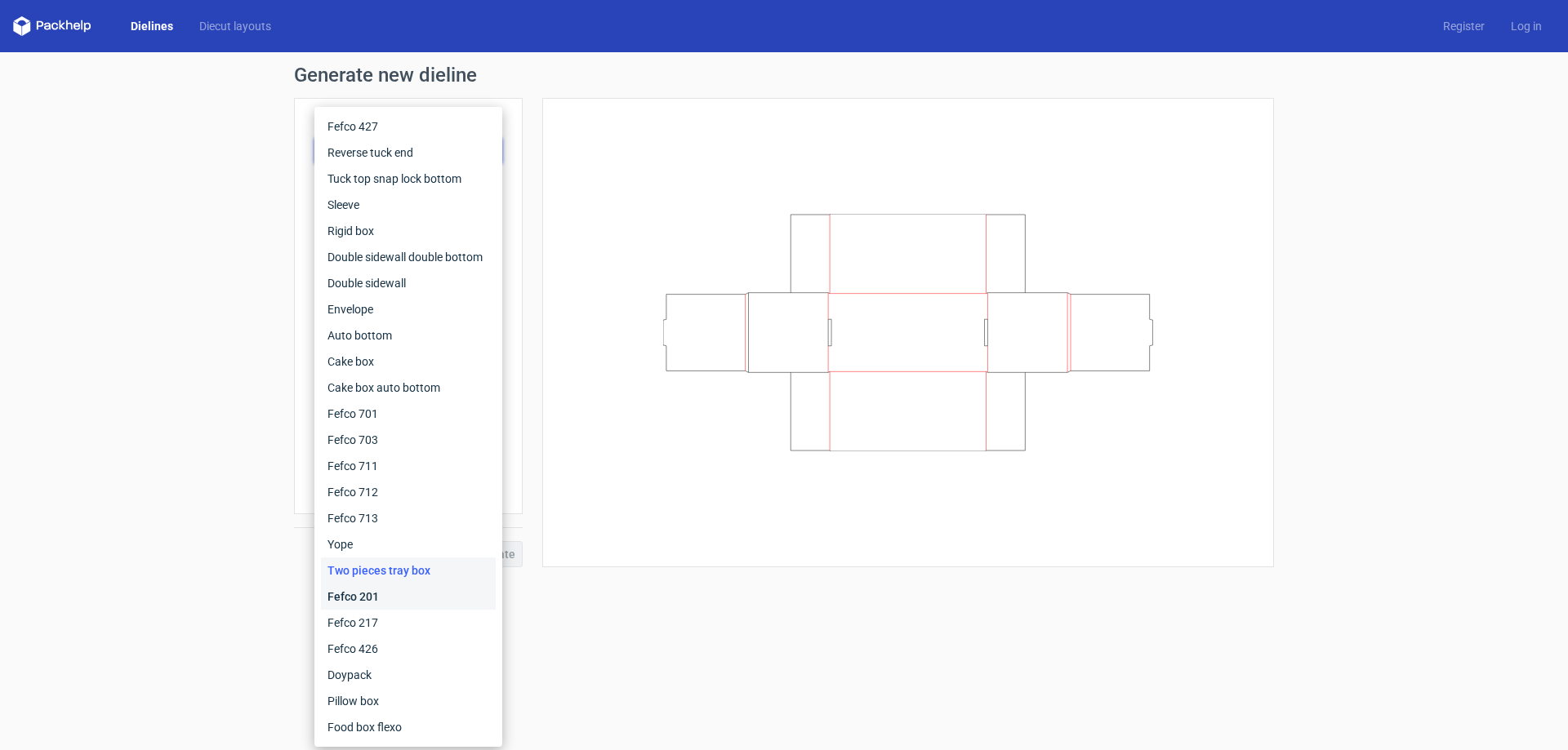
click at [368, 591] on div "Fefco 201" at bounding box center [408, 596] width 174 height 26
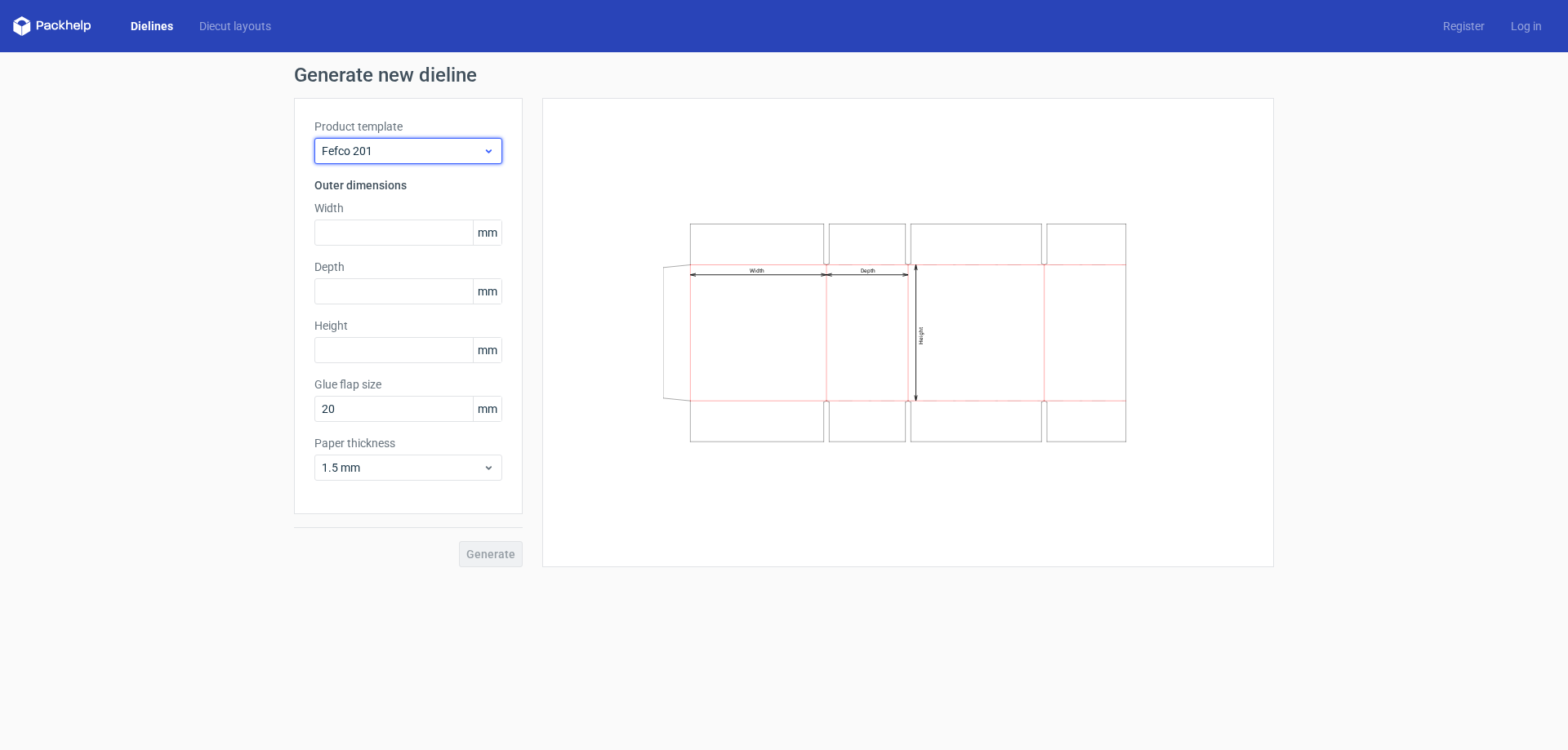
click at [488, 149] on icon at bounding box center [489, 151] width 12 height 13
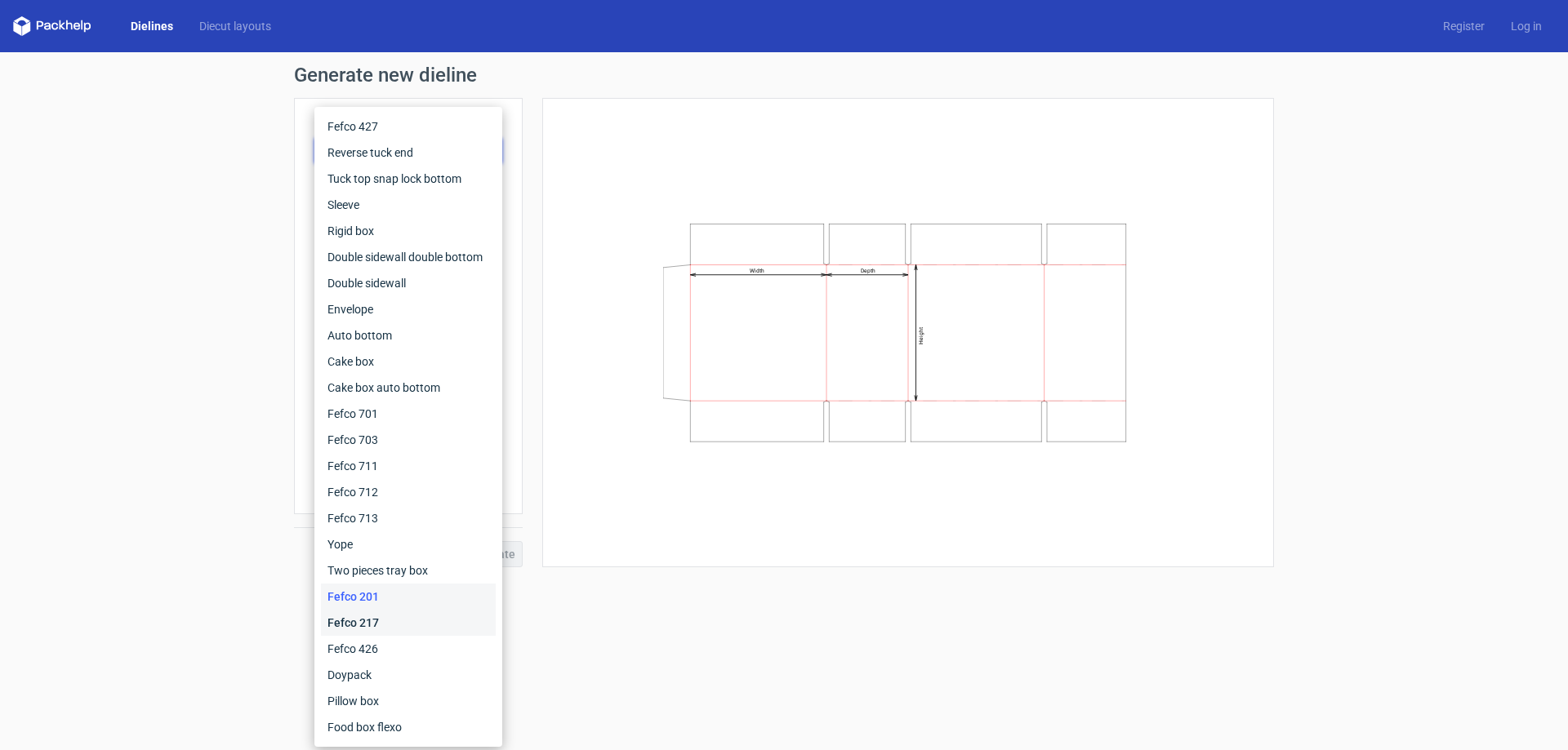
click at [350, 624] on div "Fefco 217" at bounding box center [408, 622] width 174 height 26
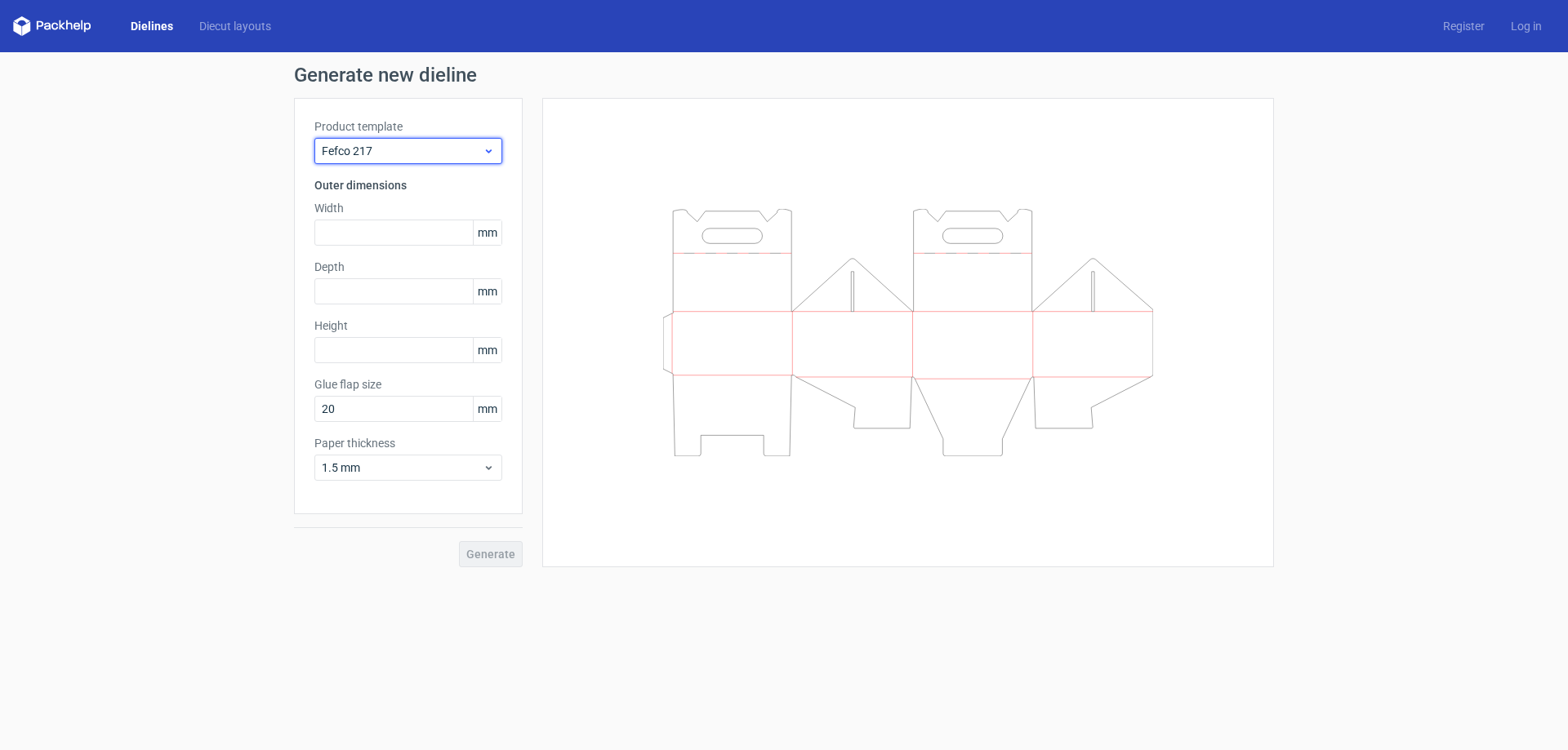
click at [467, 158] on span "Fefco 217" at bounding box center [402, 151] width 161 height 16
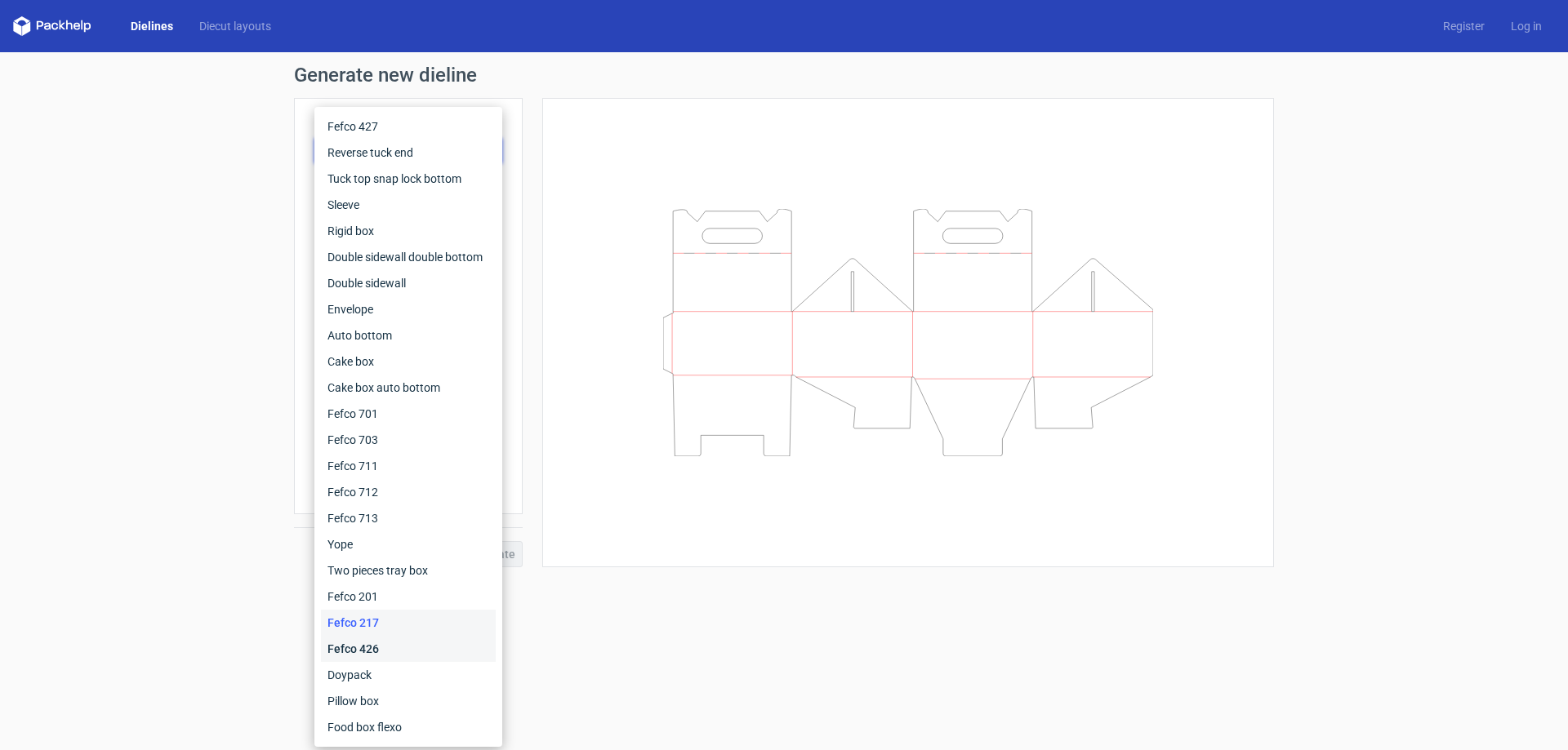
click at [369, 653] on div "Fefco 426" at bounding box center [408, 649] width 174 height 26
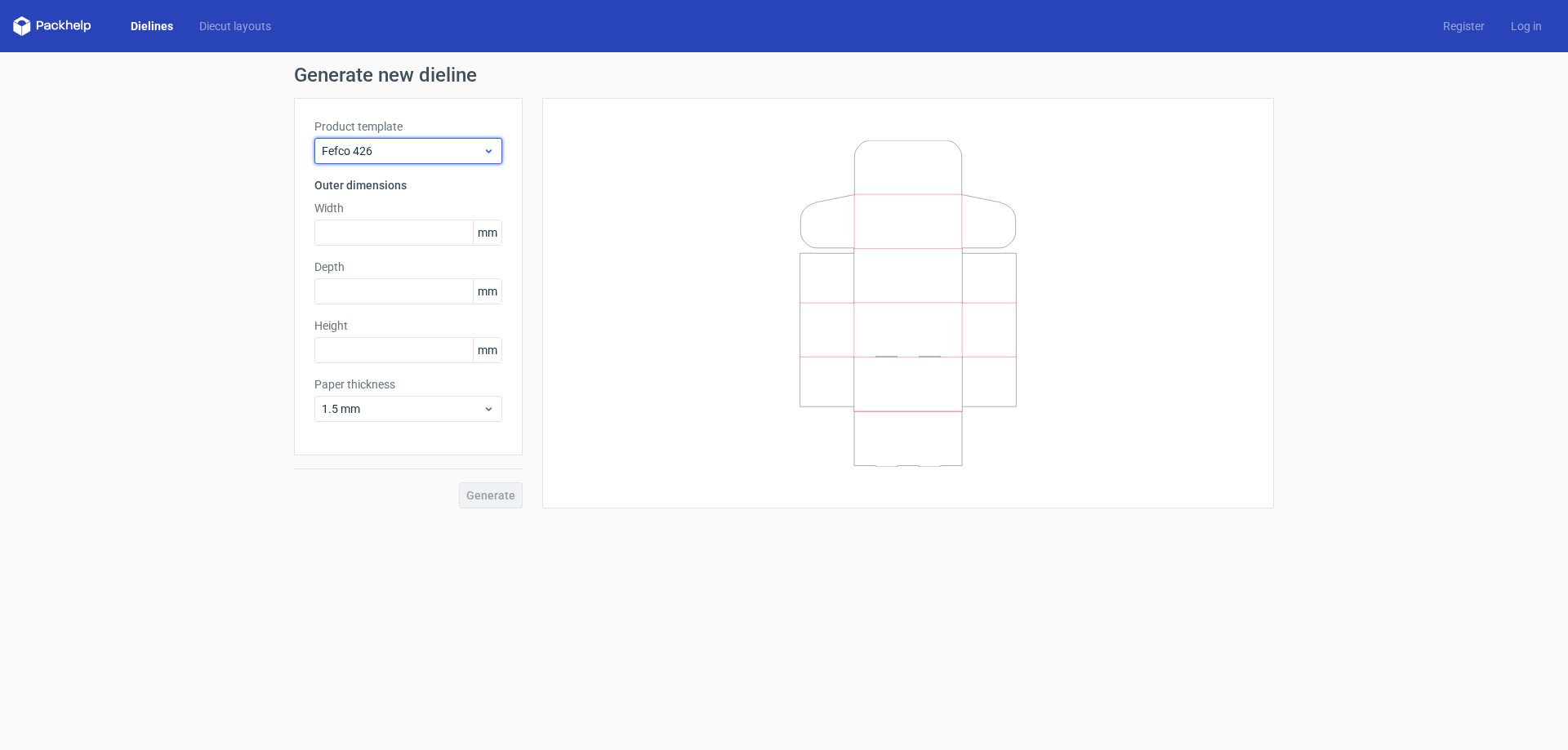
click at [461, 154] on span "Fefco 426" at bounding box center [402, 151] width 161 height 16
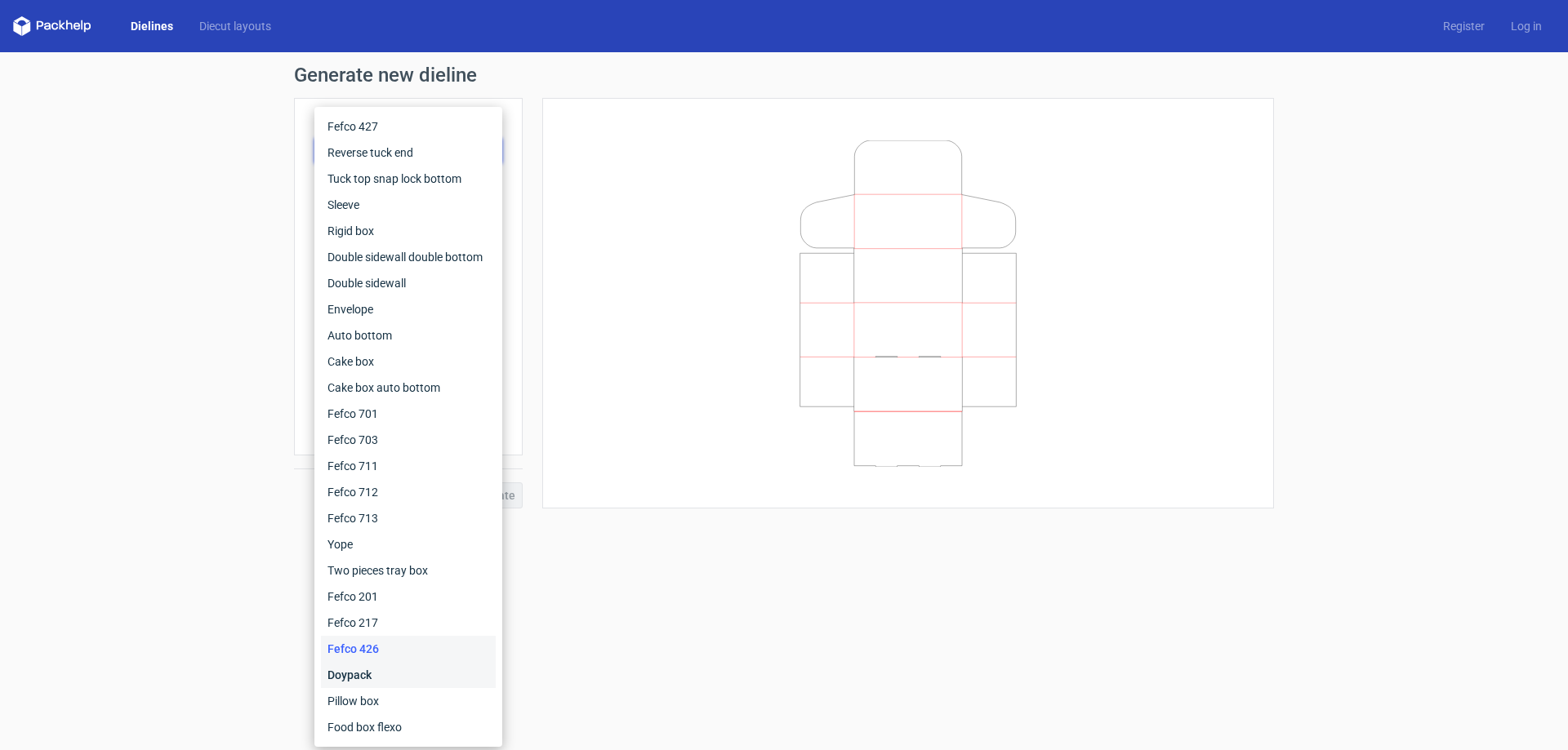
click at [354, 674] on div "Doypack" at bounding box center [408, 675] width 174 height 26
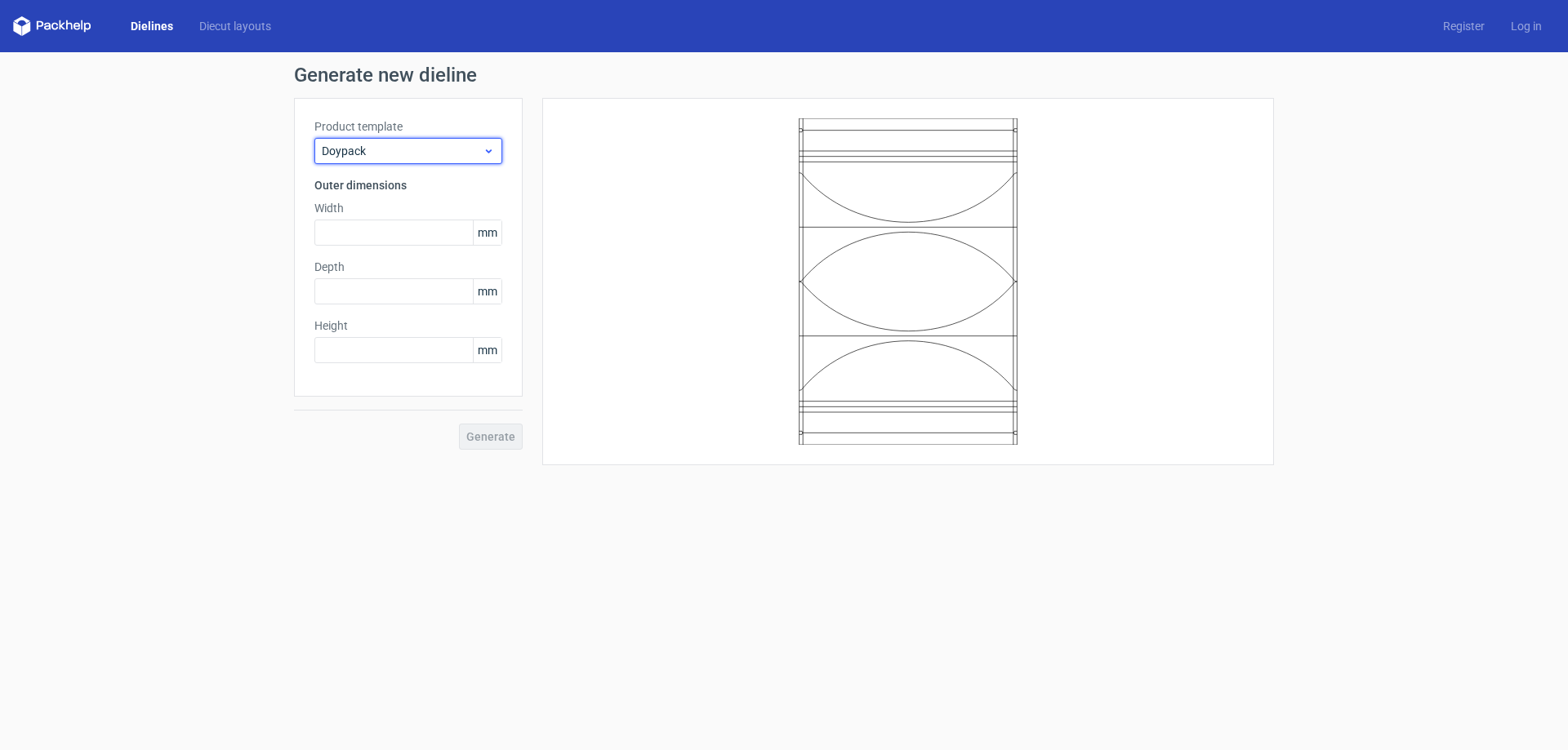
click at [471, 151] on span "Doypack" at bounding box center [402, 151] width 161 height 16
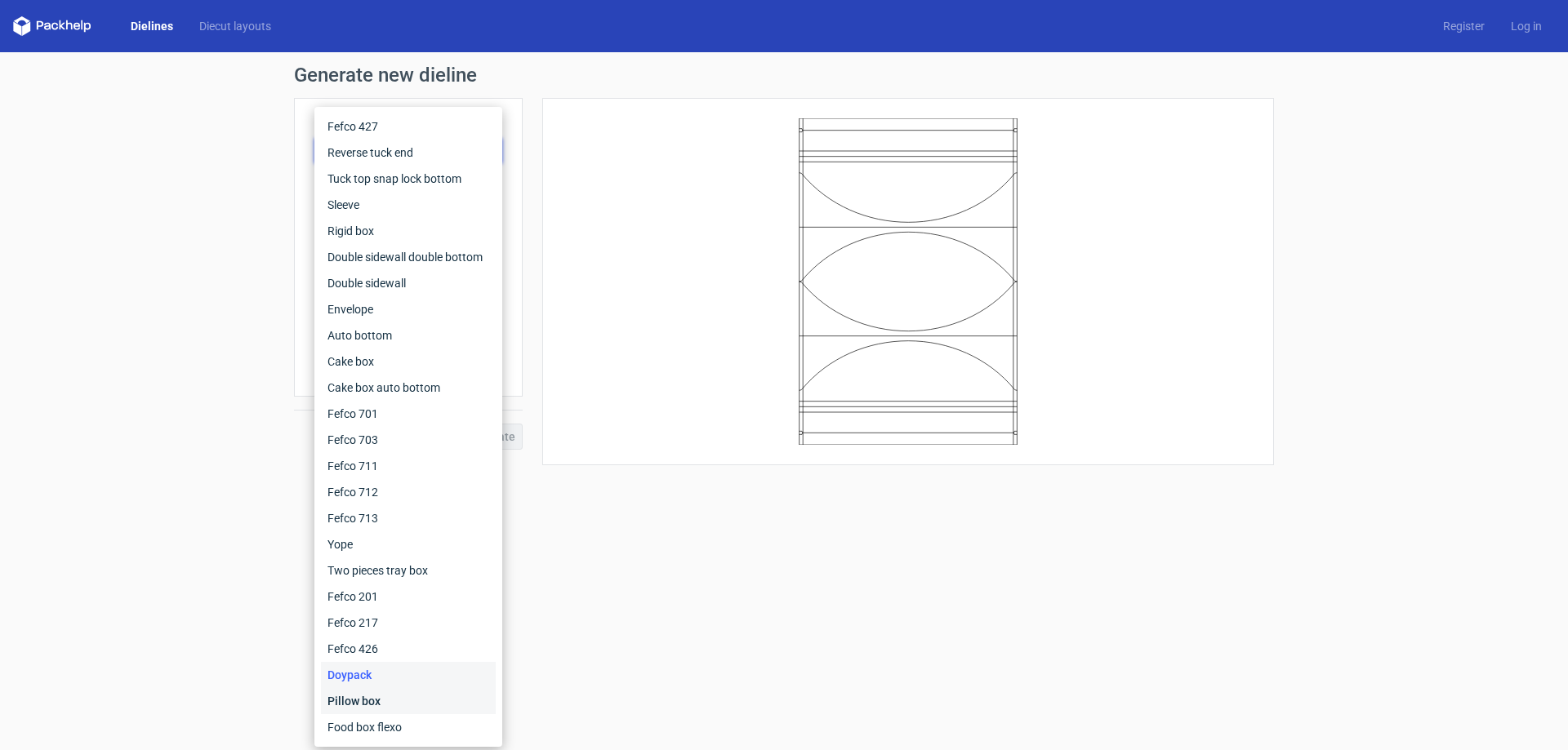
click at [364, 697] on div "Pillow box" at bounding box center [408, 700] width 174 height 26
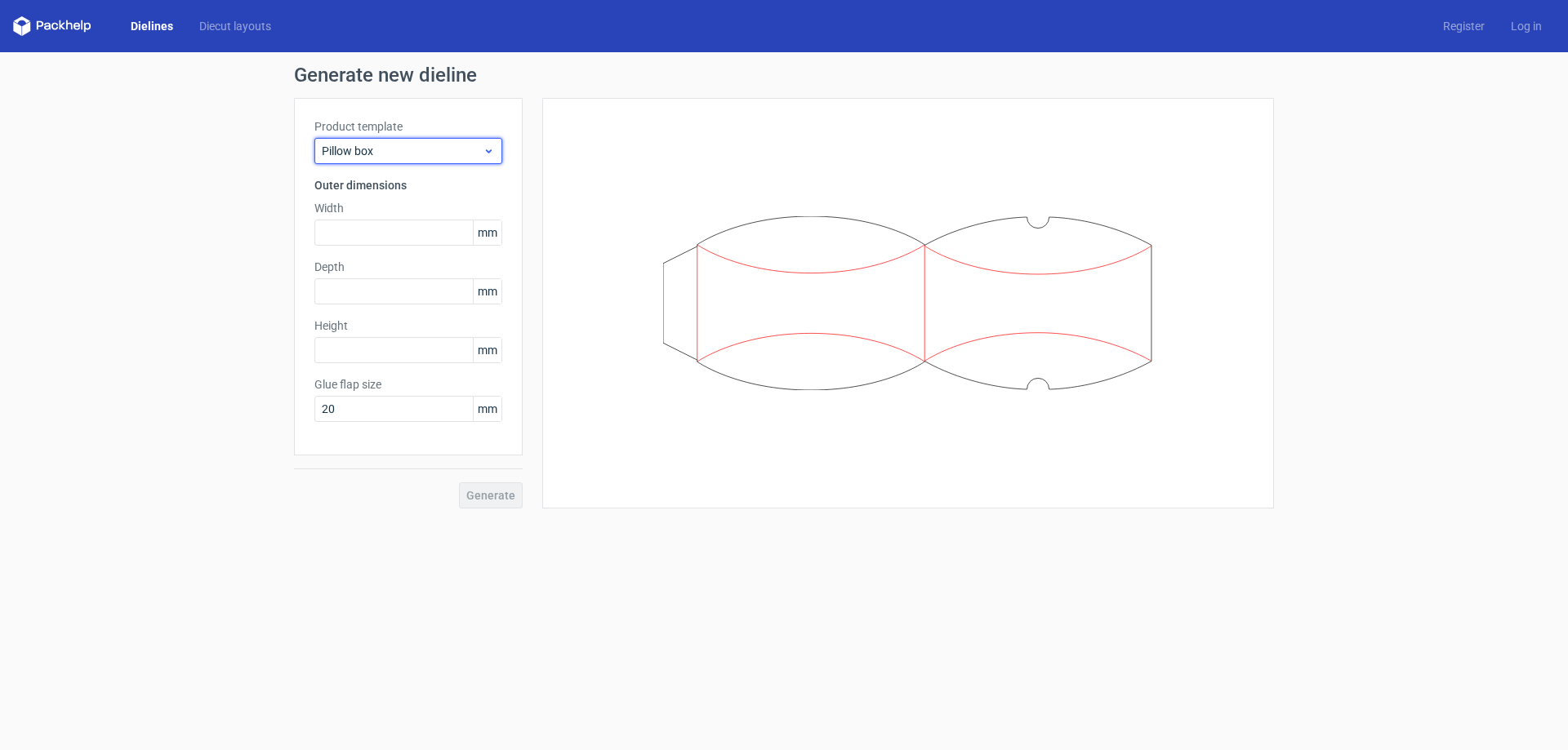
click at [455, 152] on span "Pillow box" at bounding box center [402, 151] width 161 height 16
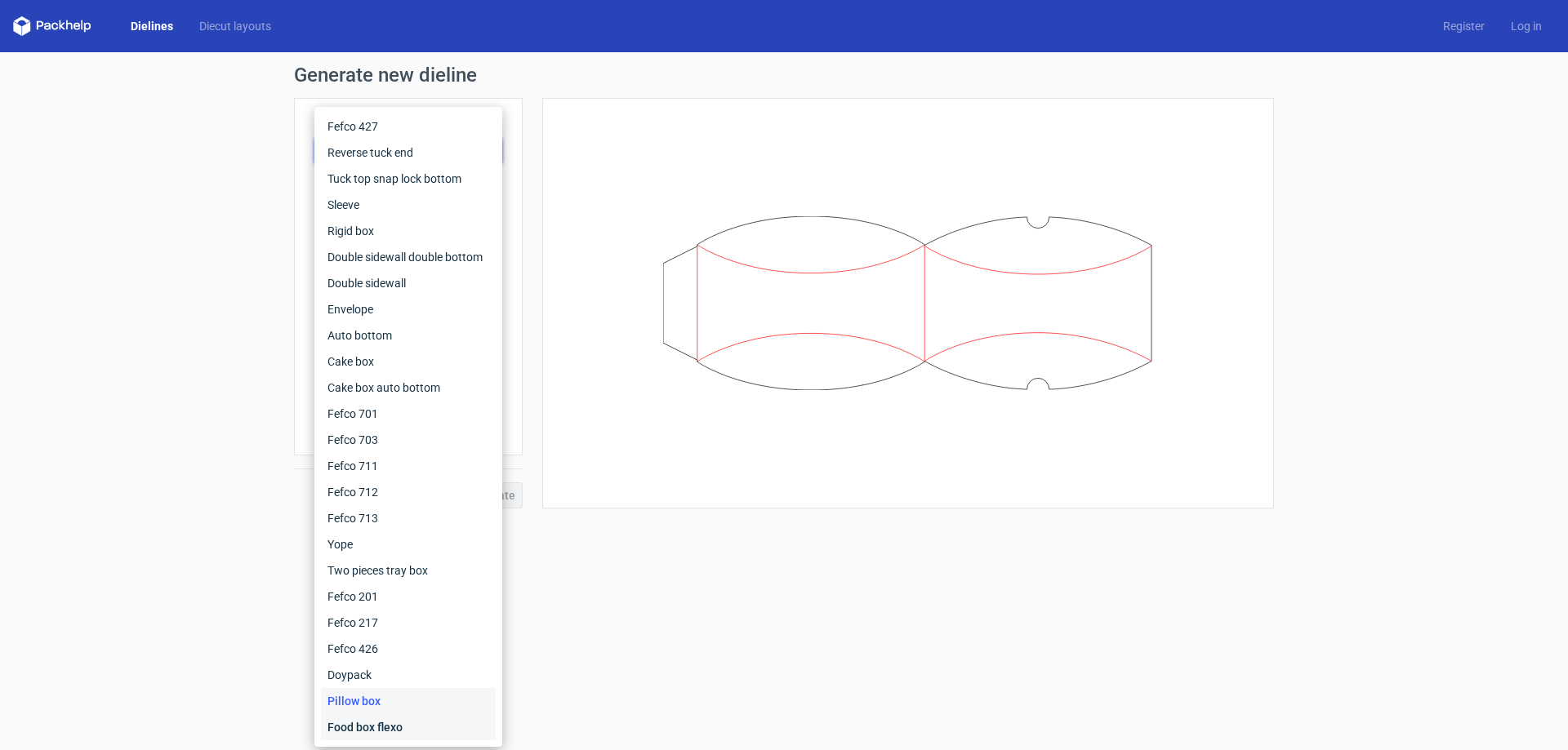
click at [388, 725] on div "Food box flexo" at bounding box center [408, 727] width 174 height 26
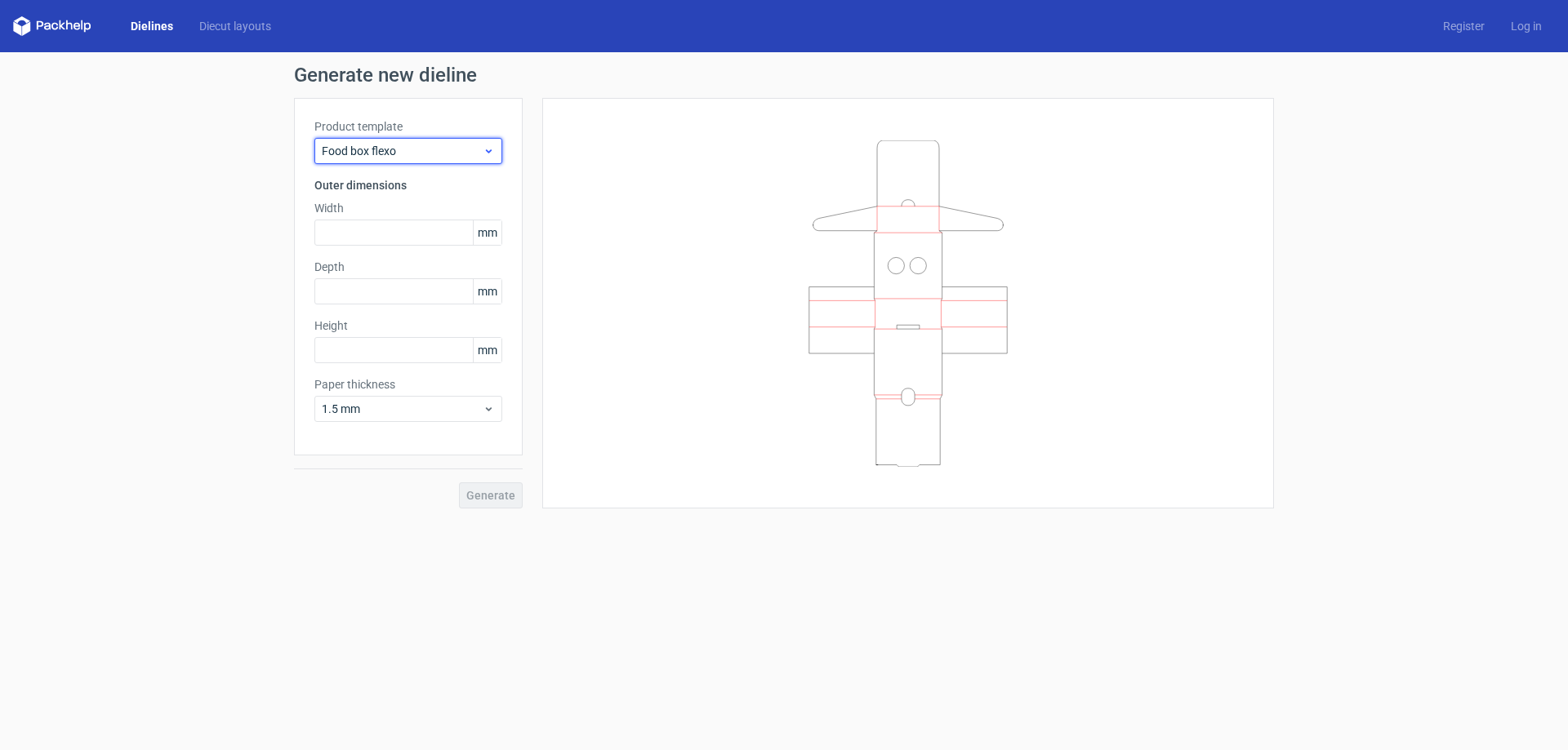
click at [438, 153] on span "Food box flexo" at bounding box center [402, 151] width 161 height 16
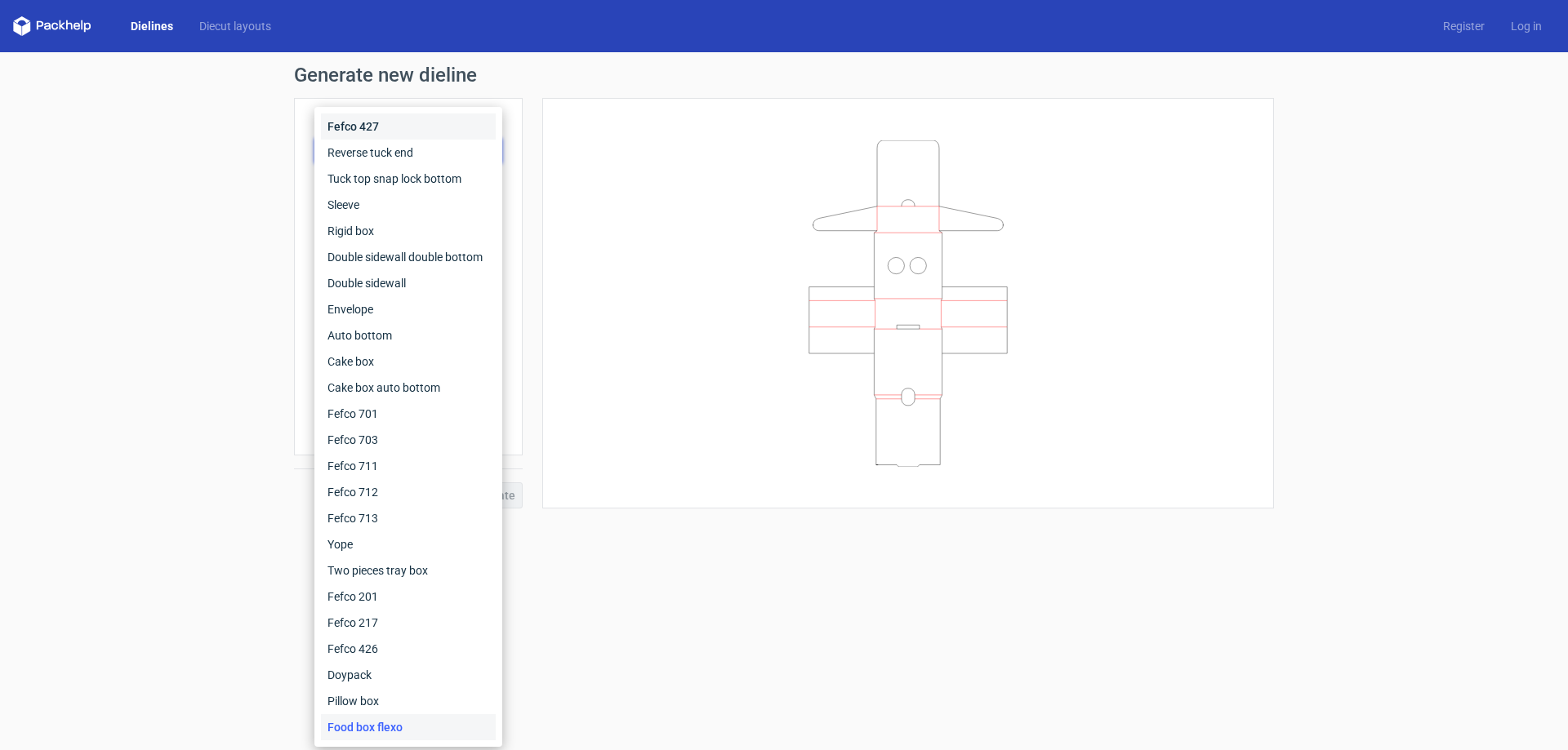
drag, startPoint x: 368, startPoint y: 128, endPoint x: 422, endPoint y: 163, distance: 64.4
click at [368, 128] on div "Fefco 427" at bounding box center [408, 127] width 174 height 26
